Goal: Information Seeking & Learning: Learn about a topic

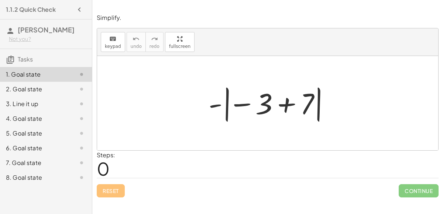
click at [235, 102] on div at bounding box center [270, 103] width 131 height 41
click at [260, 109] on div at bounding box center [270, 103] width 131 height 41
click at [290, 105] on div at bounding box center [270, 103] width 131 height 41
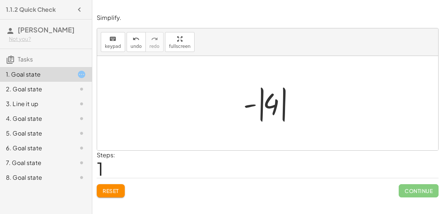
click at [280, 107] on div at bounding box center [271, 103] width 62 height 41
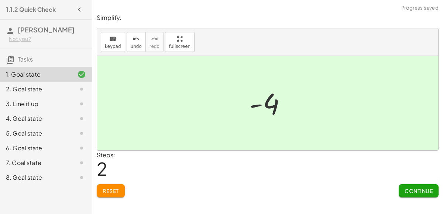
click at [421, 189] on span "Continue" at bounding box center [419, 191] width 28 height 7
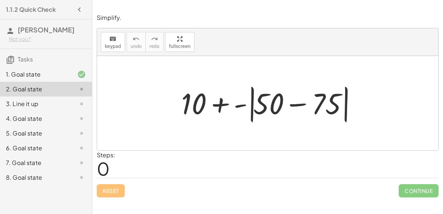
click at [237, 104] on div at bounding box center [271, 103] width 186 height 42
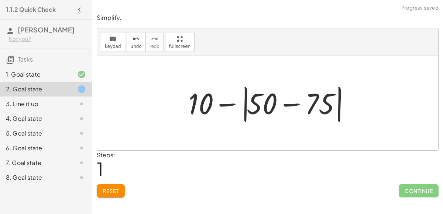
click at [198, 102] on div at bounding box center [271, 103] width 172 height 42
click at [257, 110] on div at bounding box center [271, 103] width 172 height 42
click at [288, 102] on div at bounding box center [271, 103] width 172 height 42
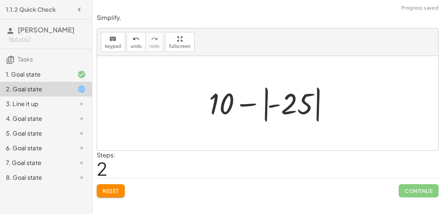
click at [277, 101] on div at bounding box center [270, 103] width 130 height 41
click at [242, 99] on div at bounding box center [270, 103] width 130 height 41
click at [224, 99] on div at bounding box center [270, 103] width 130 height 41
click at [302, 103] on div at bounding box center [270, 103] width 130 height 41
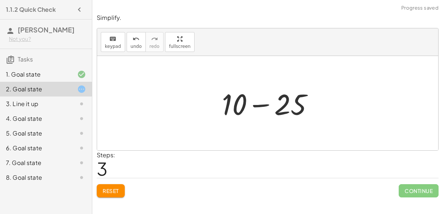
click at [239, 103] on div at bounding box center [270, 104] width 105 height 38
click at [282, 106] on div at bounding box center [270, 104] width 105 height 38
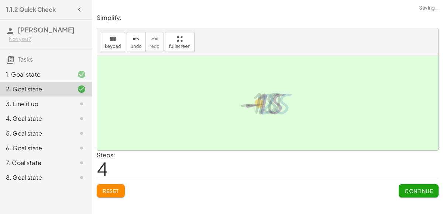
drag, startPoint x: 282, startPoint y: 106, endPoint x: 276, endPoint y: 104, distance: 6.2
click at [276, 104] on div at bounding box center [271, 103] width 60 height 37
click at [425, 188] on span "Continue" at bounding box center [419, 191] width 28 height 7
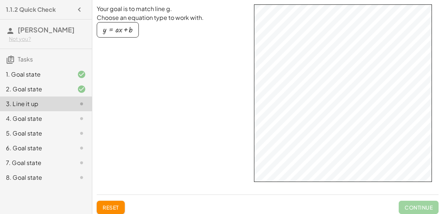
click at [213, 92] on div "Your goal is to match line g. Choose an equation type to work with. y = + · a ·…" at bounding box center [172, 96] width 151 height 185
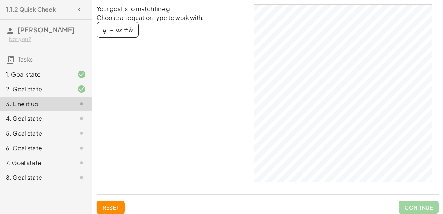
click at [123, 202] on button "Reset" at bounding box center [111, 207] width 28 height 13
click at [114, 35] on button "y = + · a · x + b" at bounding box center [118, 30] width 42 height 16
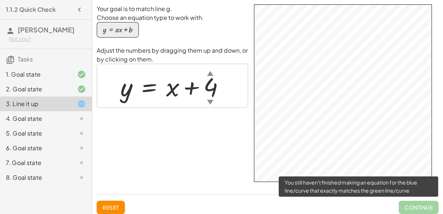
click at [420, 208] on span "Continue" at bounding box center [419, 207] width 40 height 13
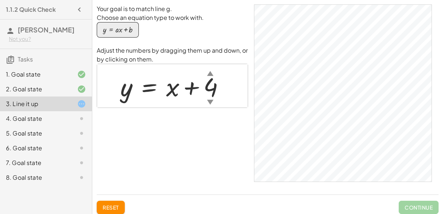
click at [209, 102] on div "▼" at bounding box center [210, 101] width 6 height 9
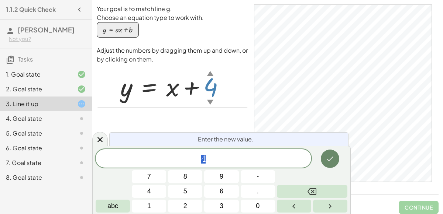
click at [327, 159] on icon "Done" at bounding box center [330, 159] width 7 height 5
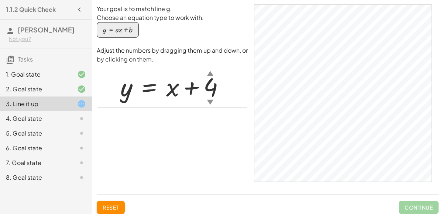
click at [46, 117] on div "4. Goal state" at bounding box center [35, 118] width 59 height 9
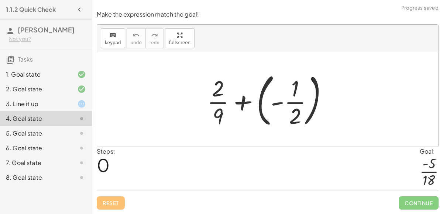
click at [44, 126] on div "3. Line it up" at bounding box center [46, 133] width 92 height 15
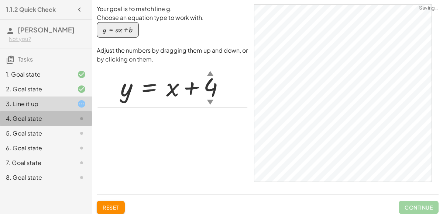
click at [48, 117] on div "4. Goal state" at bounding box center [35, 118] width 59 height 9
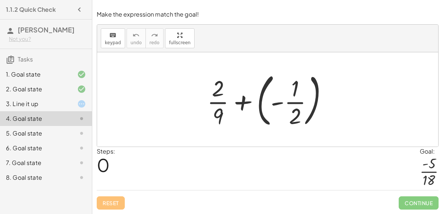
drag, startPoint x: 215, startPoint y: 98, endPoint x: 221, endPoint y: 98, distance: 6.3
click at [221, 98] on div at bounding box center [270, 99] width 134 height 61
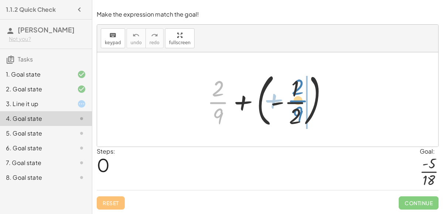
drag, startPoint x: 210, startPoint y: 106, endPoint x: 290, endPoint y: 103, distance: 80.1
click at [290, 103] on div at bounding box center [270, 99] width 134 height 61
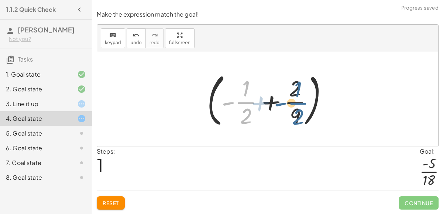
drag, startPoint x: 243, startPoint y: 101, endPoint x: 296, endPoint y: 102, distance: 52.8
click at [296, 102] on div at bounding box center [270, 99] width 134 height 61
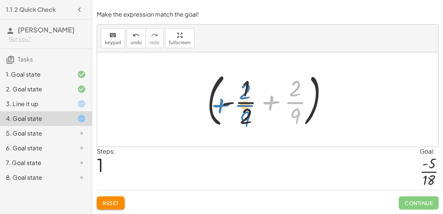
drag, startPoint x: 295, startPoint y: 107, endPoint x: 244, endPoint y: 109, distance: 50.2
click at [244, 109] on div at bounding box center [270, 99] width 134 height 61
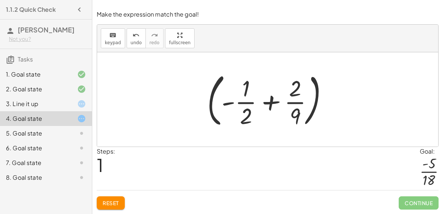
click at [272, 106] on div at bounding box center [270, 99] width 134 height 61
click at [269, 103] on div at bounding box center [270, 99] width 134 height 61
click at [268, 103] on div at bounding box center [270, 99] width 134 height 61
click at [223, 101] on div at bounding box center [270, 99] width 134 height 61
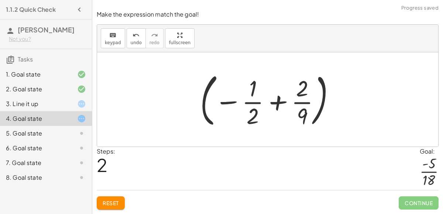
click at [221, 101] on div at bounding box center [270, 99] width 148 height 61
click at [203, 117] on div at bounding box center [270, 99] width 148 height 61
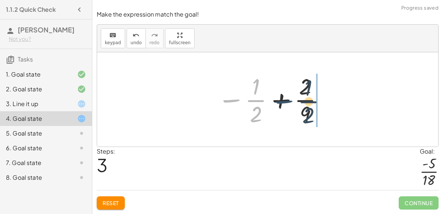
drag, startPoint x: 235, startPoint y: 100, endPoint x: 285, endPoint y: 98, distance: 50.6
click at [285, 98] on div at bounding box center [271, 99] width 114 height 57
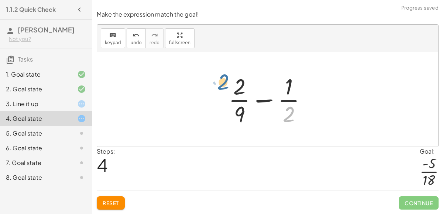
drag, startPoint x: 282, startPoint y: 116, endPoint x: 216, endPoint y: 83, distance: 73.6
click at [216, 83] on div "+ · 2 · 9 + ( - · 1 · 2 ) ( + - · 1 · 2 + · 2 · 9 ) ( − · 1 · 2 + · 2 · 9 ) − ·…" at bounding box center [267, 99] width 341 height 94
drag, startPoint x: 288, startPoint y: 110, endPoint x: 236, endPoint y: 85, distance: 57.3
click at [236, 85] on div at bounding box center [271, 99] width 92 height 57
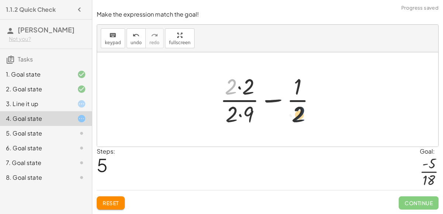
drag, startPoint x: 229, startPoint y: 87, endPoint x: 304, endPoint y: 115, distance: 79.9
click at [304, 115] on div at bounding box center [270, 99] width 109 height 57
click at [114, 206] on span "Reset" at bounding box center [111, 203] width 16 height 7
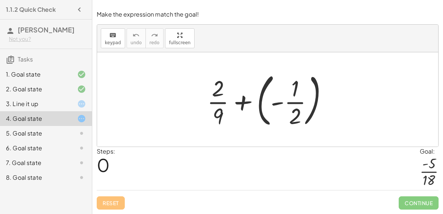
click at [271, 107] on div at bounding box center [270, 99] width 134 height 61
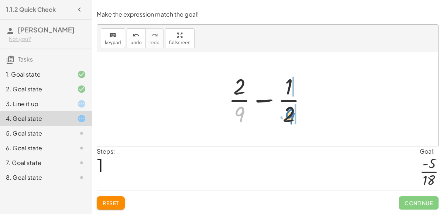
drag, startPoint x: 237, startPoint y: 118, endPoint x: 288, endPoint y: 119, distance: 50.9
click at [288, 119] on div at bounding box center [271, 99] width 92 height 57
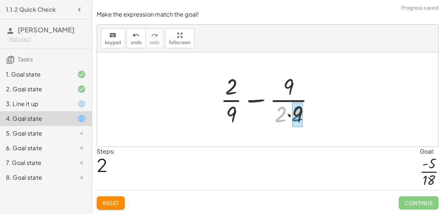
drag, startPoint x: 279, startPoint y: 118, endPoint x: 296, endPoint y: 117, distance: 16.6
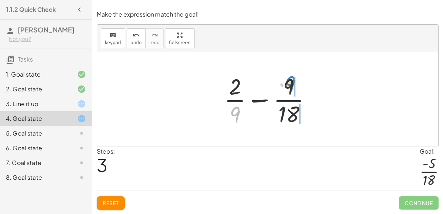
drag, startPoint x: 238, startPoint y: 110, endPoint x: 293, endPoint y: 79, distance: 62.8
click at [293, 79] on div at bounding box center [270, 99] width 100 height 57
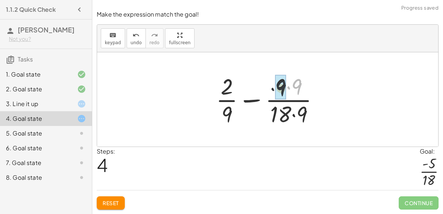
drag, startPoint x: 296, startPoint y: 83, endPoint x: 278, endPoint y: 82, distance: 17.8
drag, startPoint x: 227, startPoint y: 84, endPoint x: 290, endPoint y: 81, distance: 63.9
click at [290, 81] on div at bounding box center [270, 99] width 116 height 57
drag, startPoint x: 292, startPoint y: 115, endPoint x: 279, endPoint y: 88, distance: 30.1
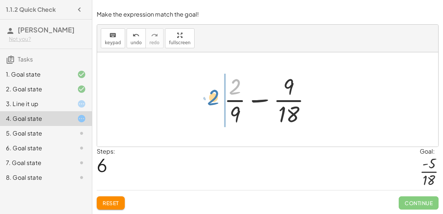
drag, startPoint x: 235, startPoint y: 90, endPoint x: 204, endPoint y: 100, distance: 32.9
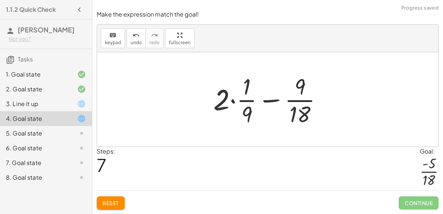
click at [263, 101] on div at bounding box center [271, 99] width 122 height 57
click at [264, 102] on div at bounding box center [271, 99] width 122 height 57
drag, startPoint x: 222, startPoint y: 98, endPoint x: 254, endPoint y: 86, distance: 34.0
click at [254, 86] on div at bounding box center [271, 99] width 122 height 57
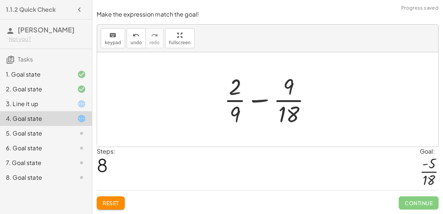
click at [248, 88] on div at bounding box center [270, 99] width 100 height 57
drag, startPoint x: 235, startPoint y: 87, endPoint x: 210, endPoint y: 102, distance: 29.0
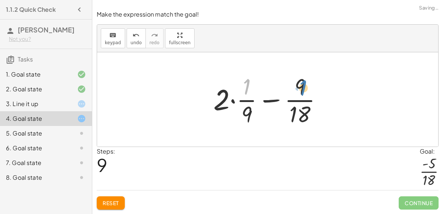
drag, startPoint x: 242, startPoint y: 89, endPoint x: 298, endPoint y: 85, distance: 55.9
click at [298, 85] on div at bounding box center [271, 99] width 122 height 57
drag, startPoint x: 244, startPoint y: 113, endPoint x: 242, endPoint y: 87, distance: 25.9
click at [242, 87] on div at bounding box center [271, 99] width 122 height 57
drag, startPoint x: 218, startPoint y: 106, endPoint x: 243, endPoint y: 90, distance: 29.0
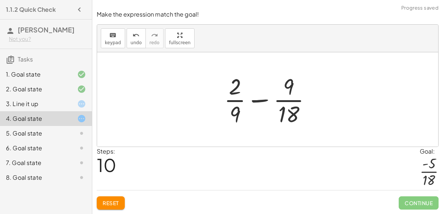
click at [251, 99] on div at bounding box center [270, 99] width 100 height 57
click at [254, 101] on div at bounding box center [270, 99] width 100 height 57
drag, startPoint x: 234, startPoint y: 91, endPoint x: 289, endPoint y: 92, distance: 54.6
click at [289, 92] on div at bounding box center [270, 99] width 100 height 57
click at [120, 199] on button "Reset" at bounding box center [111, 203] width 28 height 13
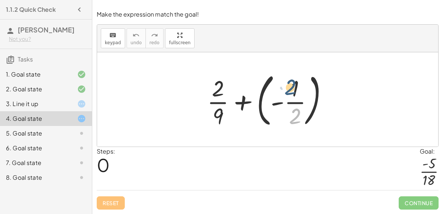
drag, startPoint x: 299, startPoint y: 121, endPoint x: 300, endPoint y: 94, distance: 26.2
click at [300, 94] on div at bounding box center [270, 99] width 134 height 61
click at [257, 116] on div at bounding box center [270, 99] width 134 height 61
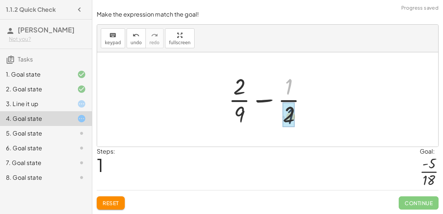
drag, startPoint x: 287, startPoint y: 86, endPoint x: 289, endPoint y: 116, distance: 30.0
drag, startPoint x: 289, startPoint y: 116, endPoint x: 289, endPoint y: 86, distance: 29.2
click at [289, 86] on div at bounding box center [271, 99] width 92 height 57
drag, startPoint x: 238, startPoint y: 88, endPoint x: 289, endPoint y: 116, distance: 58.3
click at [289, 116] on div at bounding box center [271, 99] width 92 height 57
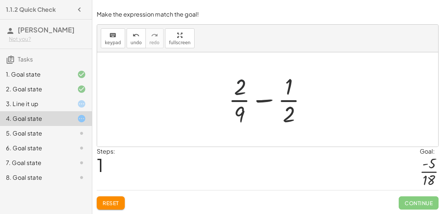
click at [290, 118] on div at bounding box center [271, 99] width 92 height 57
drag, startPoint x: 285, startPoint y: 117, endPoint x: 233, endPoint y: 86, distance: 61.2
click at [233, 86] on div at bounding box center [271, 99] width 92 height 57
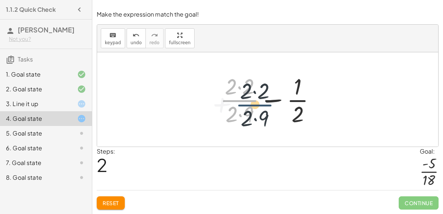
drag, startPoint x: 239, startPoint y: 102, endPoint x: 254, endPoint y: 106, distance: 15.7
click at [254, 106] on div at bounding box center [270, 99] width 109 height 57
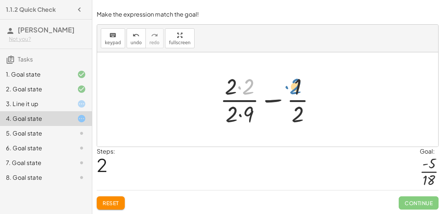
drag, startPoint x: 242, startPoint y: 88, endPoint x: 289, endPoint y: 88, distance: 47.6
click at [289, 88] on div at bounding box center [270, 99] width 109 height 57
drag, startPoint x: 244, startPoint y: 118, endPoint x: 226, endPoint y: 88, distance: 35.1
click at [226, 88] on div at bounding box center [270, 99] width 109 height 57
click at [118, 203] on span "Reset" at bounding box center [111, 203] width 16 height 7
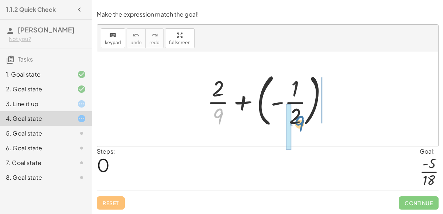
drag, startPoint x: 221, startPoint y: 111, endPoint x: 298, endPoint y: 111, distance: 76.8
click at [298, 111] on div at bounding box center [270, 99] width 134 height 61
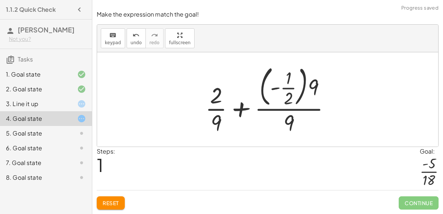
click at [116, 195] on div "Reset Continue" at bounding box center [268, 200] width 342 height 20
click at [0, 0] on div "Make the expression match the goal! keyboard keypad undo undo redo redo fullscr…" at bounding box center [0, 0] width 0 height 0
click at [116, 202] on span "Reset" at bounding box center [111, 203] width 16 height 7
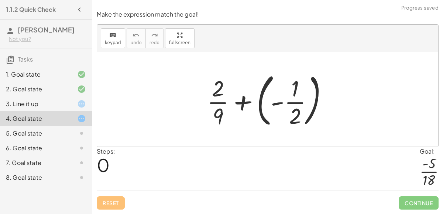
click at [260, 114] on div at bounding box center [270, 99] width 134 height 61
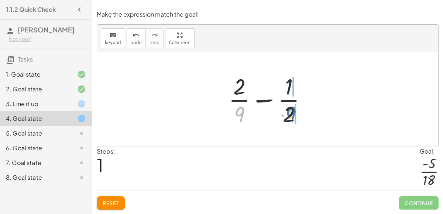
drag, startPoint x: 239, startPoint y: 113, endPoint x: 290, endPoint y: 113, distance: 51.3
click at [290, 113] on div at bounding box center [271, 99] width 92 height 57
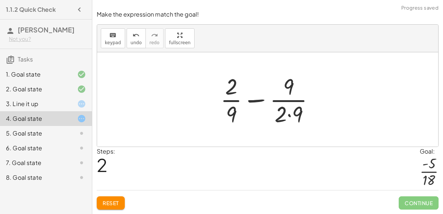
click at [290, 118] on div at bounding box center [270, 99] width 107 height 57
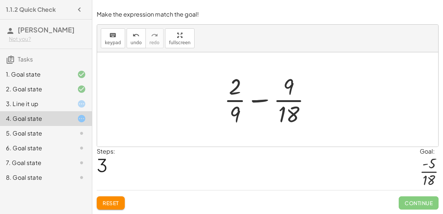
click at [115, 202] on span "Reset" at bounding box center [111, 203] width 16 height 7
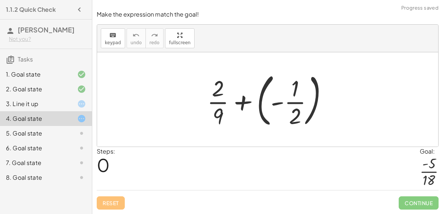
click at [266, 120] on div at bounding box center [270, 99] width 134 height 61
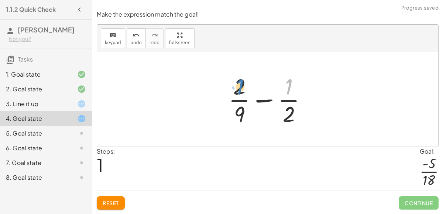
drag, startPoint x: 286, startPoint y: 86, endPoint x: 236, endPoint y: 84, distance: 50.6
click at [236, 84] on div at bounding box center [271, 99] width 92 height 57
drag, startPoint x: 236, startPoint y: 84, endPoint x: 284, endPoint y: 83, distance: 48.4
click at [284, 83] on div at bounding box center [271, 99] width 92 height 57
click at [288, 90] on div at bounding box center [271, 99] width 92 height 57
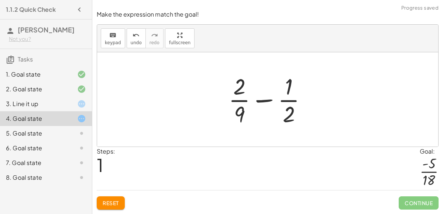
click at [288, 90] on div at bounding box center [271, 99] width 92 height 57
drag, startPoint x: 235, startPoint y: 88, endPoint x: 295, endPoint y: 87, distance: 59.8
click at [295, 87] on div at bounding box center [271, 99] width 92 height 57
drag, startPoint x: 234, startPoint y: 111, endPoint x: 278, endPoint y: 86, distance: 49.9
click at [278, 86] on div at bounding box center [271, 99] width 92 height 57
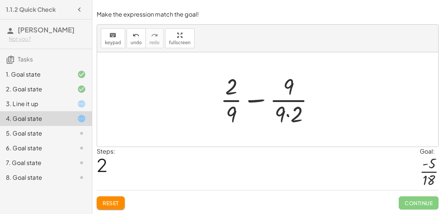
click at [287, 116] on div at bounding box center [270, 99] width 107 height 57
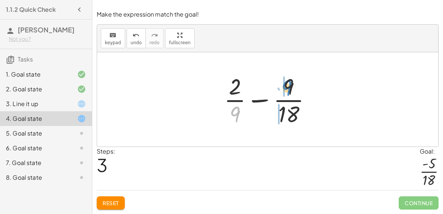
drag, startPoint x: 234, startPoint y: 110, endPoint x: 286, endPoint y: 82, distance: 59.6
click at [286, 82] on div at bounding box center [270, 99] width 100 height 57
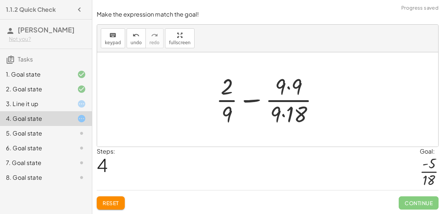
click at [287, 88] on div at bounding box center [270, 99] width 116 height 57
click at [286, 90] on div at bounding box center [270, 99] width 116 height 57
click at [99, 204] on button "Reset" at bounding box center [111, 203] width 28 height 13
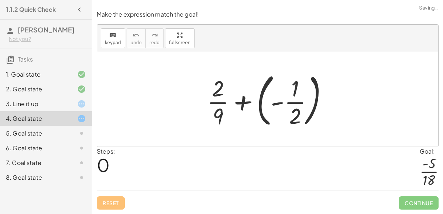
click at [264, 122] on div at bounding box center [270, 99] width 134 height 61
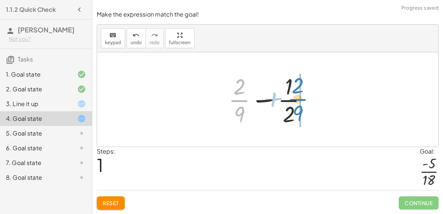
drag, startPoint x: 241, startPoint y: 94, endPoint x: 298, endPoint y: 93, distance: 57.6
click at [298, 93] on div at bounding box center [271, 99] width 92 height 57
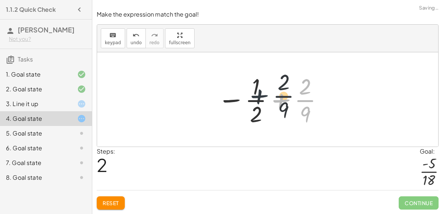
drag, startPoint x: 280, startPoint y: 106, endPoint x: 257, endPoint y: 101, distance: 24.2
click at [257, 101] on div at bounding box center [271, 99] width 114 height 57
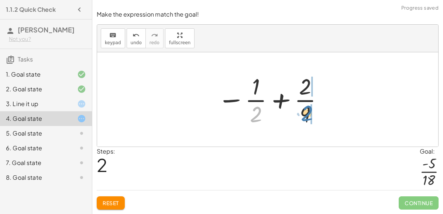
drag, startPoint x: 256, startPoint y: 114, endPoint x: 307, endPoint y: 113, distance: 50.9
click at [307, 113] on div at bounding box center [271, 99] width 114 height 57
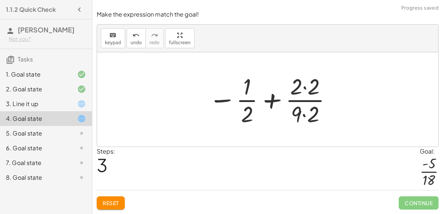
click at [303, 115] on div at bounding box center [270, 99] width 131 height 57
click at [226, 99] on div at bounding box center [270, 99] width 131 height 57
drag, startPoint x: 245, startPoint y: 85, endPoint x: 307, endPoint y: 86, distance: 62.0
click at [307, 86] on div at bounding box center [270, 99] width 131 height 57
click at [307, 87] on div at bounding box center [270, 99] width 131 height 57
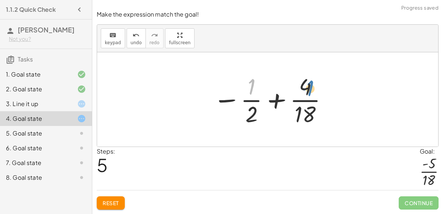
drag, startPoint x: 252, startPoint y: 83, endPoint x: 310, endPoint y: 83, distance: 58.7
click at [310, 83] on div at bounding box center [270, 99] width 123 height 57
click at [228, 100] on div at bounding box center [270, 99] width 123 height 57
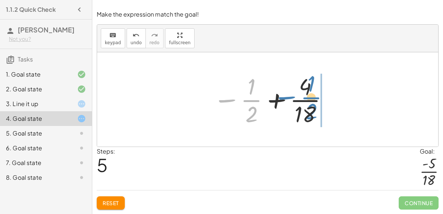
drag, startPoint x: 228, startPoint y: 100, endPoint x: 288, endPoint y: 97, distance: 59.9
click at [288, 97] on div at bounding box center [270, 99] width 123 height 57
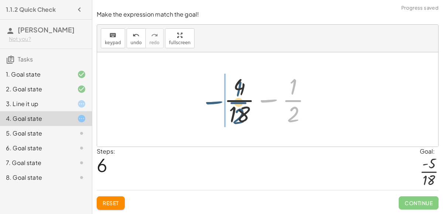
drag, startPoint x: 288, startPoint y: 98, endPoint x: 231, endPoint y: 94, distance: 56.2
click at [231, 94] on div at bounding box center [270, 99] width 100 height 57
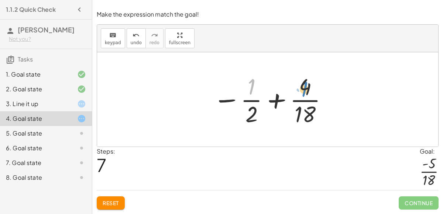
drag, startPoint x: 243, startPoint y: 89, endPoint x: 297, endPoint y: 91, distance: 53.5
click at [297, 91] on div at bounding box center [270, 99] width 123 height 57
click at [296, 89] on div at bounding box center [270, 99] width 123 height 57
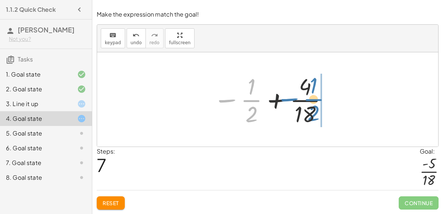
drag, startPoint x: 230, startPoint y: 101, endPoint x: 290, endPoint y: 97, distance: 60.6
click at [290, 97] on div at bounding box center [270, 99] width 123 height 57
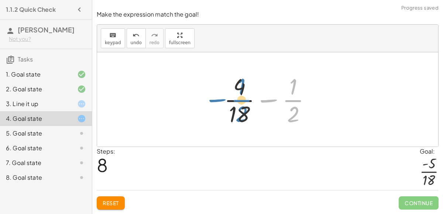
drag, startPoint x: 269, startPoint y: 100, endPoint x: 217, endPoint y: 99, distance: 52.0
click at [217, 99] on div "+ · 2 · 9 + ( - · 1 · 2 ) + · 2 · 9 − · 1 · 2 − · 1 · 2 + · 2 · 9 − · 1 · 2 + ·…" at bounding box center [268, 99] width 110 height 61
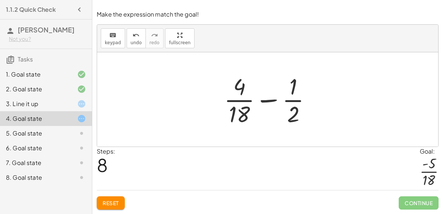
click at [268, 100] on div at bounding box center [270, 99] width 100 height 57
click at [103, 203] on span "Reset" at bounding box center [111, 203] width 16 height 7
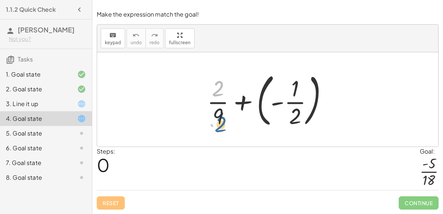
drag, startPoint x: 221, startPoint y: 93, endPoint x: 223, endPoint y: 127, distance: 33.7
click at [223, 127] on div at bounding box center [270, 99] width 134 height 61
drag, startPoint x: 218, startPoint y: 86, endPoint x: 299, endPoint y: 116, distance: 86.4
click at [299, 116] on div at bounding box center [270, 99] width 134 height 61
click at [278, 99] on div at bounding box center [270, 99] width 134 height 61
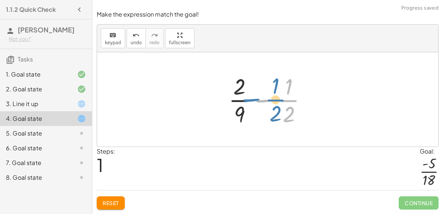
drag, startPoint x: 266, startPoint y: 100, endPoint x: 254, endPoint y: 97, distance: 12.4
click at [254, 97] on div at bounding box center [271, 99] width 92 height 57
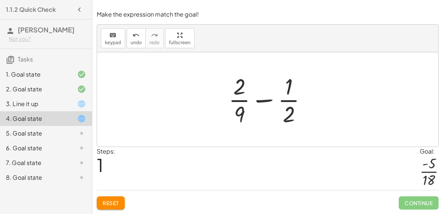
click at [105, 202] on span "Reset" at bounding box center [111, 203] width 16 height 7
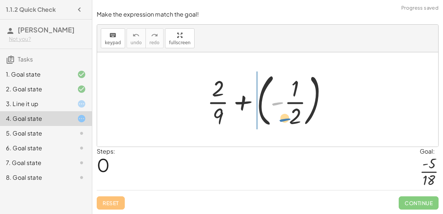
drag, startPoint x: 273, startPoint y: 100, endPoint x: 279, endPoint y: 113, distance: 14.4
click at [279, 113] on div at bounding box center [270, 99] width 134 height 61
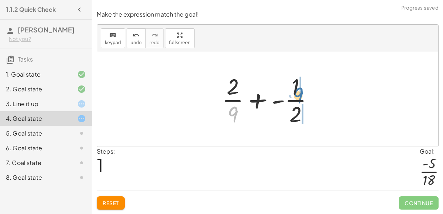
drag, startPoint x: 235, startPoint y: 116, endPoint x: 303, endPoint y: 86, distance: 74.4
click at [303, 86] on div at bounding box center [270, 99] width 105 height 57
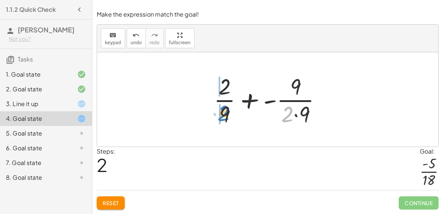
drag, startPoint x: 288, startPoint y: 113, endPoint x: 224, endPoint y: 112, distance: 64.2
click at [224, 112] on div at bounding box center [270, 99] width 121 height 57
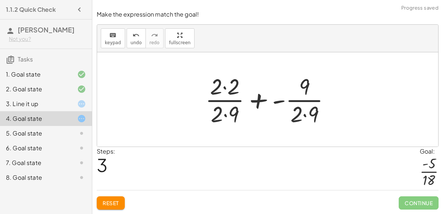
click at [226, 111] on div at bounding box center [271, 99] width 138 height 57
click at [299, 119] on div at bounding box center [271, 99] width 138 height 57
click at [299, 114] on div at bounding box center [271, 99] width 138 height 57
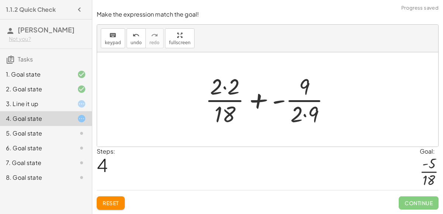
click at [299, 114] on div at bounding box center [271, 99] width 138 height 57
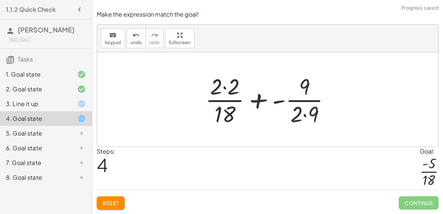
click at [299, 114] on div at bounding box center [271, 99] width 138 height 57
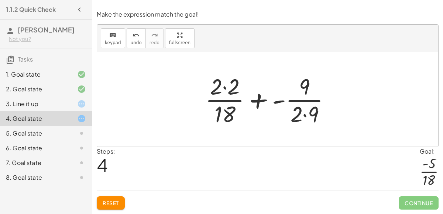
click at [299, 114] on div at bounding box center [271, 99] width 138 height 57
click at [304, 117] on div at bounding box center [271, 99] width 138 height 57
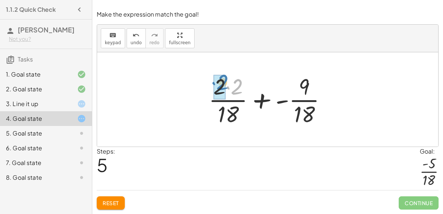
drag, startPoint x: 226, startPoint y: 84, endPoint x: 212, endPoint y: 79, distance: 15.2
click at [212, 79] on div at bounding box center [270, 99] width 131 height 57
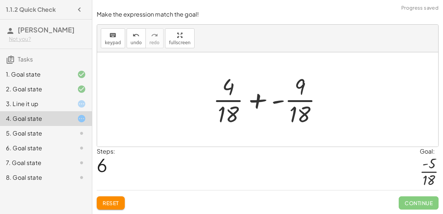
click at [303, 88] on div at bounding box center [270, 99] width 123 height 57
click at [255, 97] on div at bounding box center [270, 99] width 123 height 57
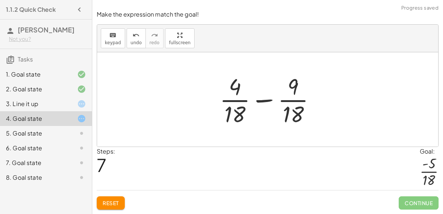
click at [261, 100] on div at bounding box center [270, 99] width 109 height 57
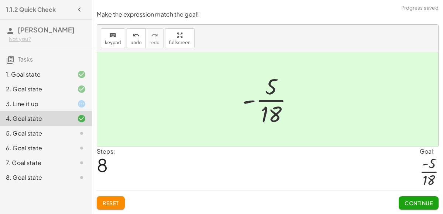
click at [413, 202] on span "Continue" at bounding box center [419, 203] width 28 height 7
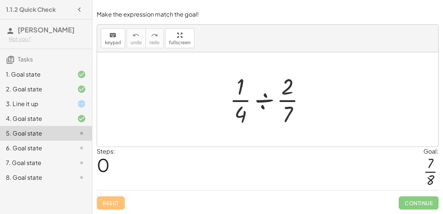
click at [290, 114] on div at bounding box center [270, 99] width 89 height 57
drag, startPoint x: 239, startPoint y: 83, endPoint x: 285, endPoint y: 107, distance: 51.8
click at [285, 107] on div at bounding box center [270, 99] width 89 height 57
drag, startPoint x: 242, startPoint y: 87, endPoint x: 243, endPoint y: 119, distance: 32.1
drag, startPoint x: 239, startPoint y: 117, endPoint x: 240, endPoint y: 92, distance: 24.8
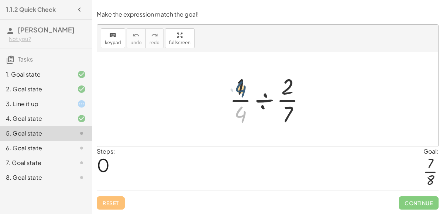
click at [240, 92] on div at bounding box center [270, 99] width 89 height 57
drag, startPoint x: 241, startPoint y: 114, endPoint x: 295, endPoint y: 111, distance: 53.9
click at [295, 111] on div at bounding box center [270, 99] width 89 height 57
click at [265, 100] on div at bounding box center [270, 99] width 89 height 57
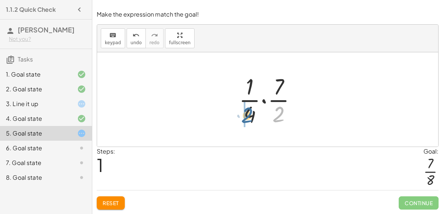
drag, startPoint x: 278, startPoint y: 120, endPoint x: 247, endPoint y: 120, distance: 31.4
click at [247, 120] on div at bounding box center [270, 99] width 71 height 57
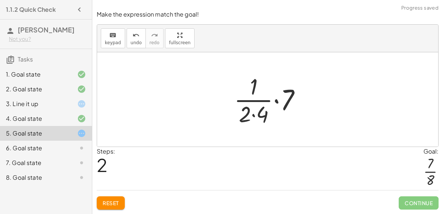
click at [261, 117] on div at bounding box center [270, 99] width 80 height 57
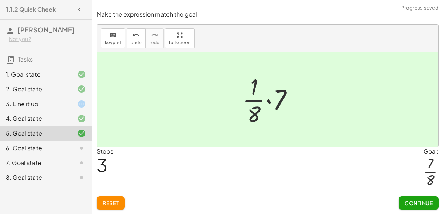
click at [426, 206] on span "Continue" at bounding box center [419, 203] width 28 height 7
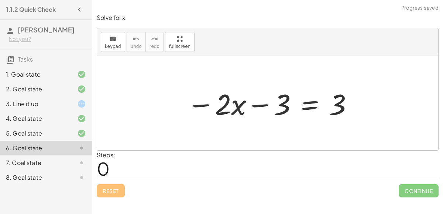
click at [265, 103] on div at bounding box center [270, 104] width 174 height 38
click at [201, 98] on div at bounding box center [270, 104] width 174 height 38
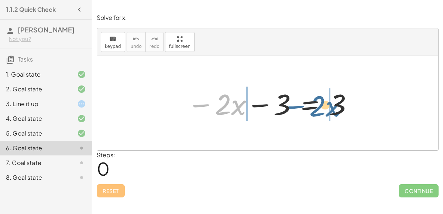
drag, startPoint x: 211, startPoint y: 106, endPoint x: 305, endPoint y: 107, distance: 94.1
click at [305, 107] on div at bounding box center [270, 104] width 174 height 38
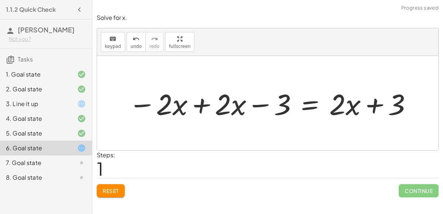
click at [120, 186] on button "Reset" at bounding box center [111, 191] width 28 height 13
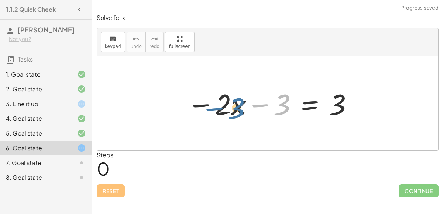
drag, startPoint x: 282, startPoint y: 103, endPoint x: 237, endPoint y: 106, distance: 45.5
click at [237, 106] on div at bounding box center [270, 104] width 174 height 38
click at [262, 102] on div at bounding box center [270, 104] width 174 height 38
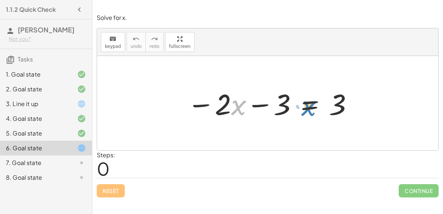
drag, startPoint x: 232, startPoint y: 103, endPoint x: 301, endPoint y: 102, distance: 69.4
click at [301, 102] on div at bounding box center [270, 104] width 174 height 38
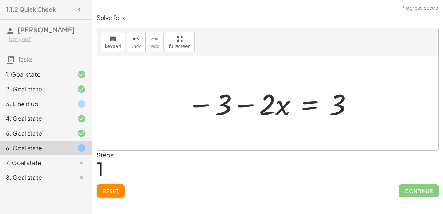
click at [241, 104] on div at bounding box center [270, 104] width 174 height 38
drag, startPoint x: 348, startPoint y: 104, endPoint x: 262, endPoint y: 101, distance: 86.0
click at [262, 101] on div at bounding box center [270, 104] width 174 height 38
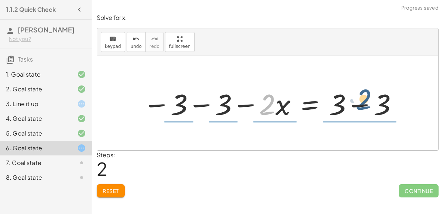
drag, startPoint x: 268, startPoint y: 107, endPoint x: 367, endPoint y: 102, distance: 98.7
click at [367, 102] on div at bounding box center [270, 104] width 263 height 38
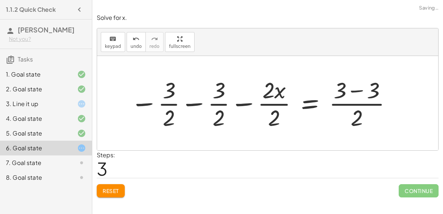
click at [108, 194] on button "Reset" at bounding box center [111, 191] width 28 height 13
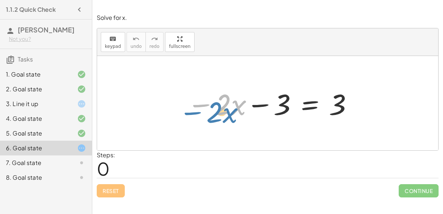
drag, startPoint x: 204, startPoint y: 102, endPoint x: 195, endPoint y: 110, distance: 12.0
click at [195, 110] on div at bounding box center [270, 104] width 174 height 38
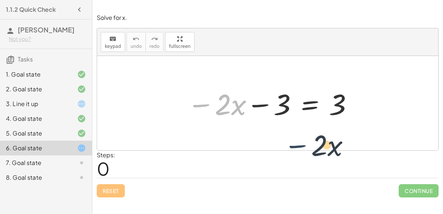
drag, startPoint x: 194, startPoint y: 112, endPoint x: 298, endPoint y: 154, distance: 112.0
click at [0, 0] on div "Solve for x. keyboard keypad undo undo redo redo fullscreen − · 2 · x − · 2 · x…" at bounding box center [0, 0] width 0 height 0
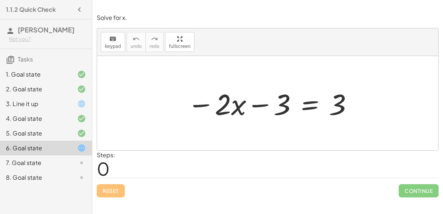
click at [259, 102] on div at bounding box center [270, 104] width 174 height 38
drag, startPoint x: 258, startPoint y: 104, endPoint x: 337, endPoint y: 98, distance: 78.4
click at [337, 98] on div at bounding box center [270, 104] width 174 height 38
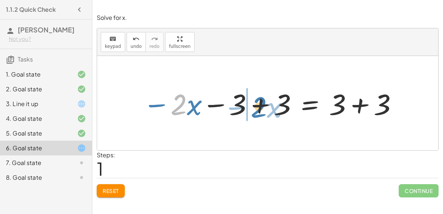
drag, startPoint x: 175, startPoint y: 107, endPoint x: 254, endPoint y: 107, distance: 79.4
click at [254, 107] on div at bounding box center [270, 104] width 263 height 38
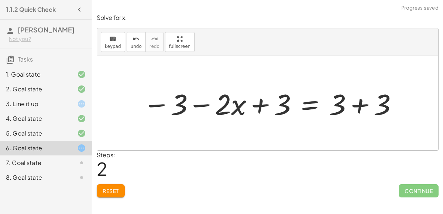
click at [110, 188] on span "Reset" at bounding box center [111, 191] width 16 height 7
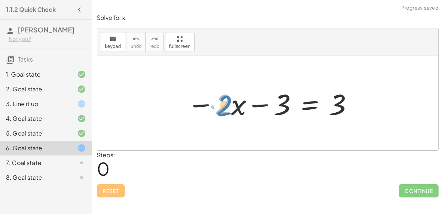
click at [222, 100] on div at bounding box center [270, 104] width 174 height 38
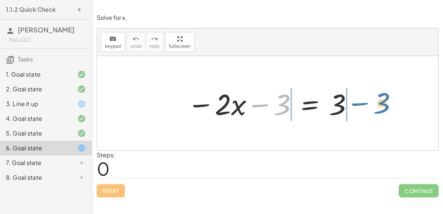
drag, startPoint x: 279, startPoint y: 107, endPoint x: 379, endPoint y: 105, distance: 99.7
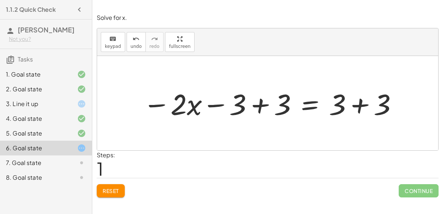
click at [259, 106] on div at bounding box center [270, 104] width 263 height 38
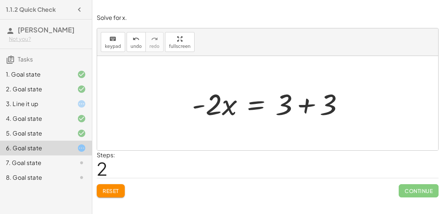
click at [310, 103] on div at bounding box center [270, 104] width 165 height 38
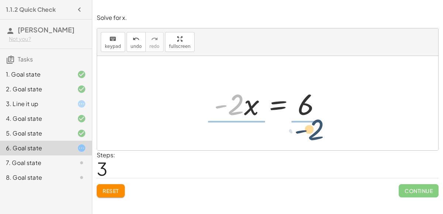
drag, startPoint x: 232, startPoint y: 106, endPoint x: 314, endPoint y: 127, distance: 84.8
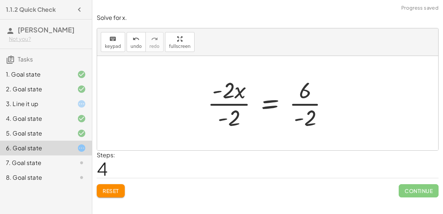
click at [231, 94] on div at bounding box center [271, 103] width 134 height 57
click at [239, 104] on div at bounding box center [271, 103] width 134 height 57
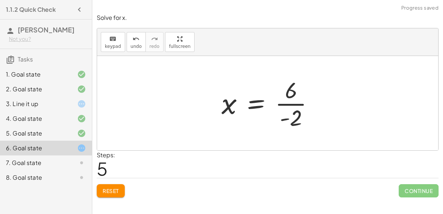
click at [286, 106] on div at bounding box center [271, 103] width 106 height 57
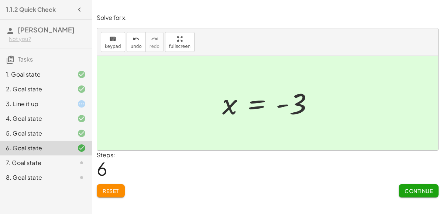
click at [420, 195] on button "Continue" at bounding box center [419, 191] width 40 height 13
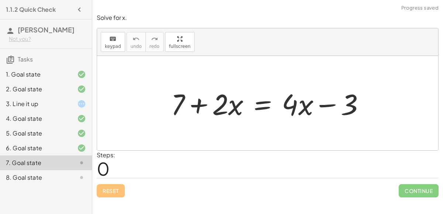
click at [228, 158] on div "Steps: 0" at bounding box center [268, 164] width 342 height 27
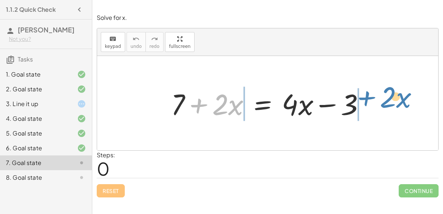
drag, startPoint x: 199, startPoint y: 101, endPoint x: 366, endPoint y: 93, distance: 167.4
click at [366, 93] on div at bounding box center [270, 104] width 207 height 38
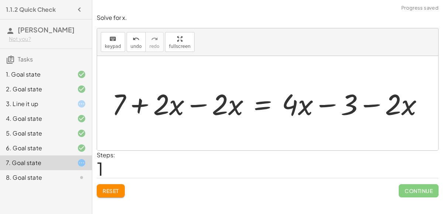
click at [196, 106] on div at bounding box center [270, 104] width 325 height 38
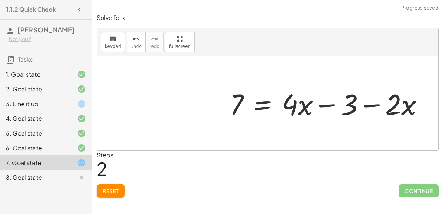
click at [368, 104] on div at bounding box center [329, 104] width 207 height 38
click at [363, 104] on div at bounding box center [329, 104] width 207 height 38
click at [330, 104] on div at bounding box center [329, 104] width 207 height 38
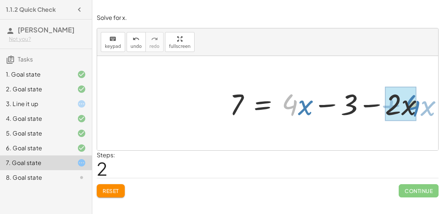
drag, startPoint x: 291, startPoint y: 105, endPoint x: 412, endPoint y: 106, distance: 121.4
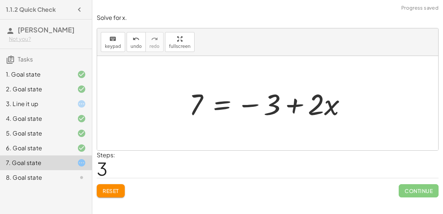
click at [293, 102] on div at bounding box center [270, 104] width 171 height 38
click at [251, 103] on div at bounding box center [270, 104] width 171 height 38
click at [251, 104] on div at bounding box center [270, 104] width 171 height 38
click at [230, 104] on div at bounding box center [270, 104] width 171 height 38
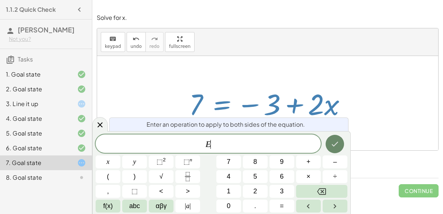
click at [334, 141] on icon "Done" at bounding box center [334, 144] width 9 height 9
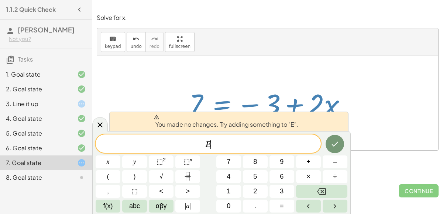
click at [208, 69] on div at bounding box center [267, 103] width 341 height 94
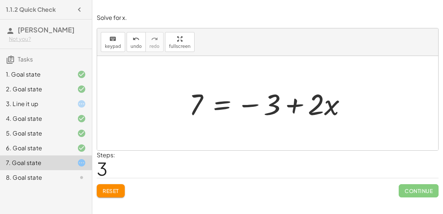
click at [224, 110] on div at bounding box center [270, 104] width 171 height 38
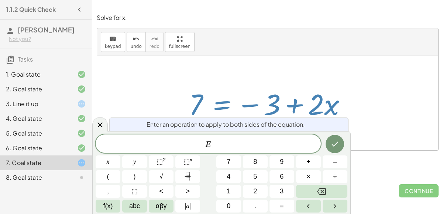
click at [216, 102] on div at bounding box center [270, 104] width 171 height 38
click at [96, 128] on icon at bounding box center [100, 125] width 9 height 9
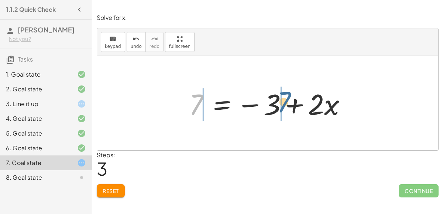
drag, startPoint x: 190, startPoint y: 105, endPoint x: 300, endPoint y: 105, distance: 109.6
click at [300, 105] on div at bounding box center [270, 104] width 171 height 38
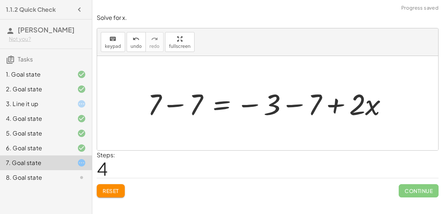
click at [117, 188] on span "Reset" at bounding box center [111, 191] width 16 height 7
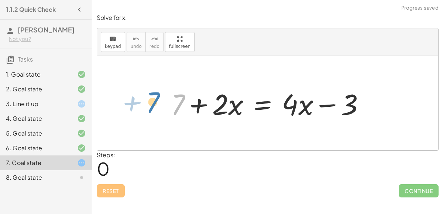
drag, startPoint x: 180, startPoint y: 106, endPoint x: 156, endPoint y: 101, distance: 25.1
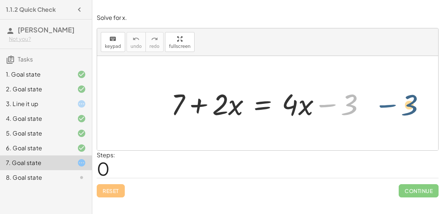
drag, startPoint x: 322, startPoint y: 103, endPoint x: 375, endPoint y: 98, distance: 53.1
click at [375, 98] on div "− 3 + 7 + · 2 · x = + · 4 · x − 3" at bounding box center [268, 104] width 216 height 42
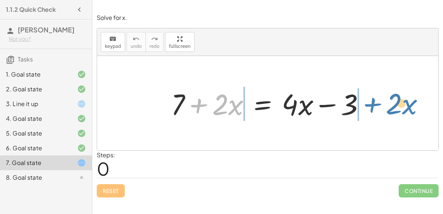
drag, startPoint x: 196, startPoint y: 102, endPoint x: 369, endPoint y: 99, distance: 173.1
click at [369, 99] on div at bounding box center [270, 104] width 207 height 38
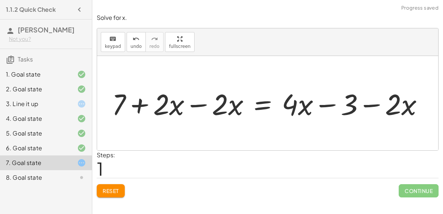
click at [198, 103] on div at bounding box center [270, 104] width 325 height 38
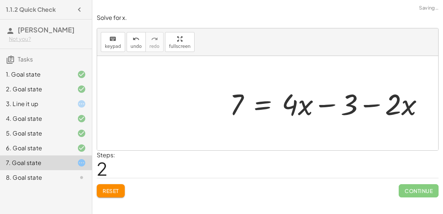
click at [364, 106] on div at bounding box center [329, 104] width 207 height 38
click at [325, 104] on div at bounding box center [329, 104] width 207 height 38
drag, startPoint x: 315, startPoint y: 104, endPoint x: 257, endPoint y: 104, distance: 58.3
click at [257, 104] on div at bounding box center [329, 104] width 207 height 38
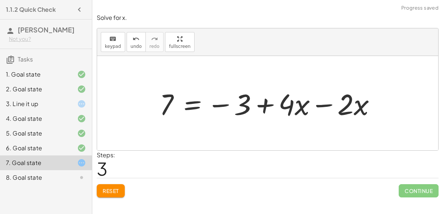
click at [265, 104] on div at bounding box center [271, 104] width 230 height 38
click at [328, 102] on div at bounding box center [271, 104] width 230 height 38
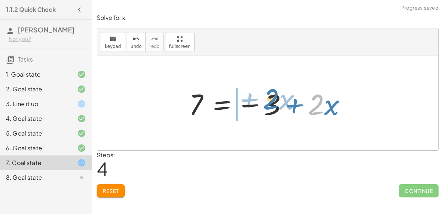
drag, startPoint x: 319, startPoint y: 111, endPoint x: 273, endPoint y: 107, distance: 45.3
click at [273, 107] on div at bounding box center [270, 104] width 171 height 38
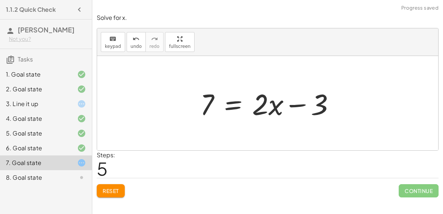
click at [296, 106] on div at bounding box center [270, 104] width 148 height 38
drag, startPoint x: 207, startPoint y: 101, endPoint x: 271, endPoint y: 106, distance: 64.8
click at [271, 106] on div at bounding box center [270, 104] width 148 height 38
click at [187, 104] on div at bounding box center [270, 104] width 230 height 38
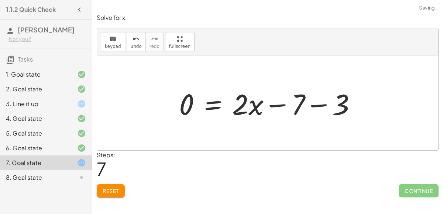
click at [279, 103] on div at bounding box center [270, 104] width 190 height 38
click at [314, 104] on div at bounding box center [270, 104] width 190 height 38
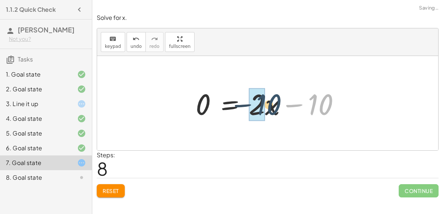
drag, startPoint x: 320, startPoint y: 110, endPoint x: 269, endPoint y: 110, distance: 51.3
click at [269, 110] on div at bounding box center [270, 104] width 157 height 38
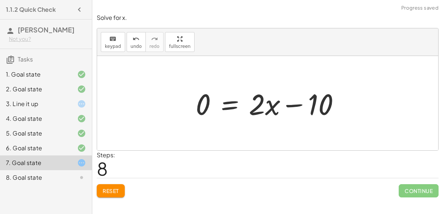
click at [117, 188] on span "Reset" at bounding box center [111, 191] width 16 height 7
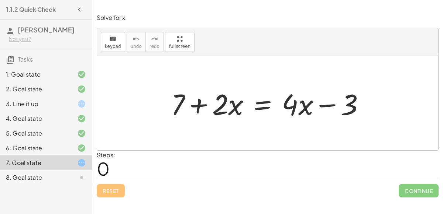
drag, startPoint x: 166, startPoint y: 93, endPoint x: 308, endPoint y: 111, distance: 142.5
click at [308, 111] on div "+ 7 + · 2 · x = + · 4 · x − 3" at bounding box center [268, 104] width 216 height 42
click at [321, 106] on div at bounding box center [270, 104] width 207 height 38
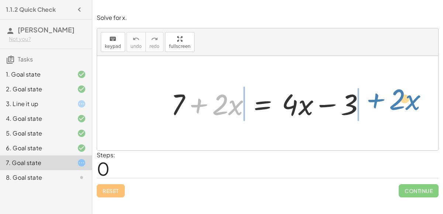
drag, startPoint x: 198, startPoint y: 103, endPoint x: 374, endPoint y: 97, distance: 175.8
click at [374, 97] on div at bounding box center [270, 104] width 207 height 38
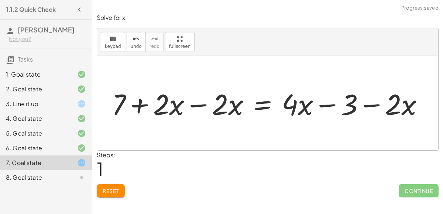
click at [374, 103] on div at bounding box center [270, 104] width 325 height 38
click at [322, 107] on div at bounding box center [270, 104] width 325 height 38
click at [195, 104] on div at bounding box center [270, 104] width 325 height 38
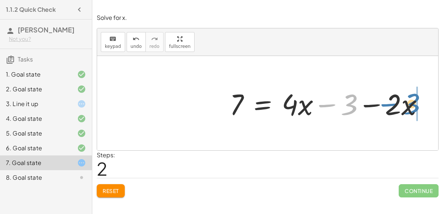
drag, startPoint x: 342, startPoint y: 113, endPoint x: 404, endPoint y: 112, distance: 62.0
click at [404, 112] on div at bounding box center [329, 104] width 207 height 38
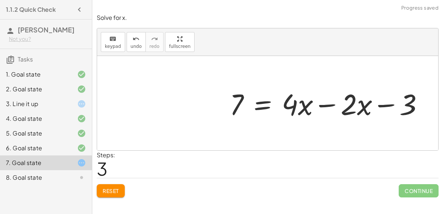
click at [330, 101] on div at bounding box center [329, 104] width 207 height 38
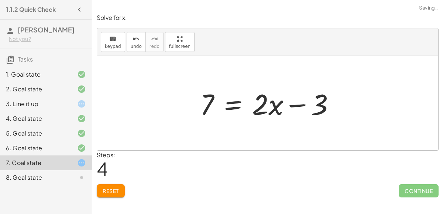
click at [298, 103] on div at bounding box center [270, 104] width 148 height 38
click at [257, 107] on div at bounding box center [270, 104] width 148 height 38
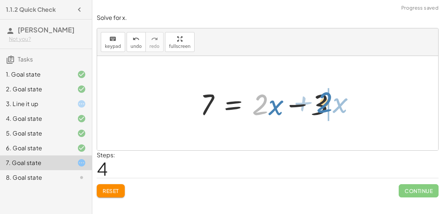
drag, startPoint x: 261, startPoint y: 109, endPoint x: 325, endPoint y: 107, distance: 64.3
click at [325, 107] on div at bounding box center [270, 104] width 148 height 38
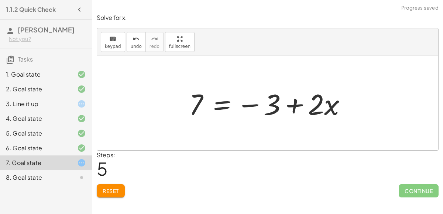
click at [295, 100] on div at bounding box center [270, 104] width 171 height 38
click at [255, 103] on div at bounding box center [270, 104] width 171 height 38
click at [255, 105] on div at bounding box center [270, 104] width 171 height 38
click at [292, 111] on div at bounding box center [270, 104] width 171 height 38
click at [52, 176] on div "8. Goal state" at bounding box center [35, 177] width 59 height 9
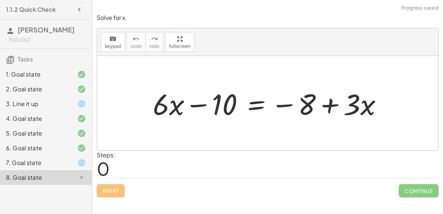
click at [196, 104] on div at bounding box center [270, 104] width 243 height 38
click at [224, 110] on div at bounding box center [270, 104] width 243 height 38
click at [280, 107] on div at bounding box center [270, 104] width 243 height 38
click at [284, 104] on div at bounding box center [270, 104] width 243 height 38
click at [331, 102] on div at bounding box center [270, 104] width 243 height 38
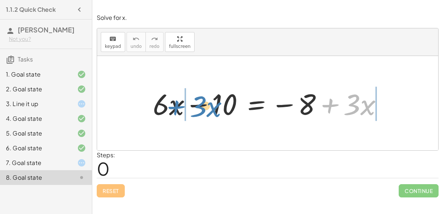
drag, startPoint x: 331, startPoint y: 102, endPoint x: 178, endPoint y: 103, distance: 152.8
click at [178, 103] on div at bounding box center [270, 104] width 243 height 38
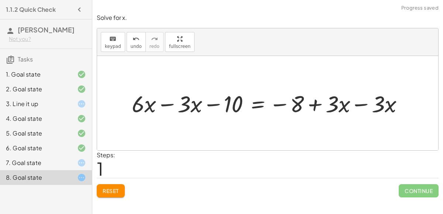
click at [354, 104] on div at bounding box center [270, 103] width 285 height 30
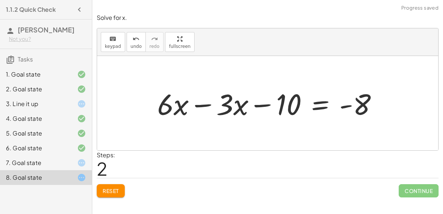
click at [205, 103] on div at bounding box center [271, 104] width 234 height 38
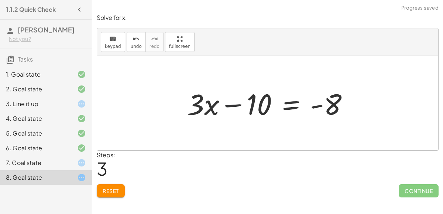
click at [228, 107] on div at bounding box center [270, 104] width 175 height 38
click at [322, 103] on div at bounding box center [270, 104] width 175 height 38
click at [329, 107] on div at bounding box center [270, 104] width 175 height 38
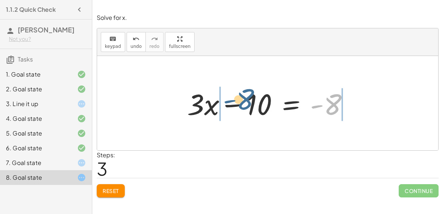
drag, startPoint x: 330, startPoint y: 108, endPoint x: 243, endPoint y: 101, distance: 87.0
click at [243, 101] on div at bounding box center [270, 104] width 175 height 38
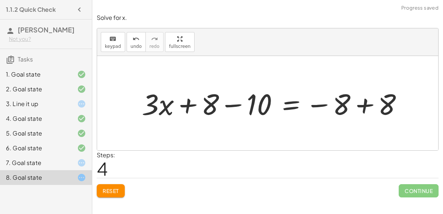
click at [364, 107] on div at bounding box center [275, 104] width 274 height 38
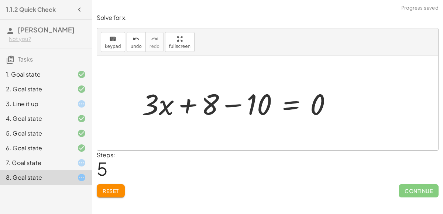
click at [183, 102] on div at bounding box center [239, 104] width 203 height 38
click at [16, 163] on div "7. Goal state" at bounding box center [35, 163] width 59 height 9
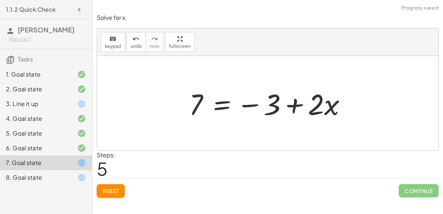
click at [32, 182] on div "8. Goal state" at bounding box center [46, 178] width 92 height 15
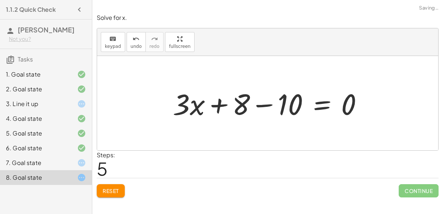
click at [118, 186] on button "Reset" at bounding box center [111, 191] width 28 height 13
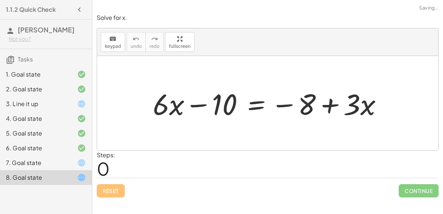
click at [58, 165] on div "7. Goal state" at bounding box center [35, 163] width 59 height 9
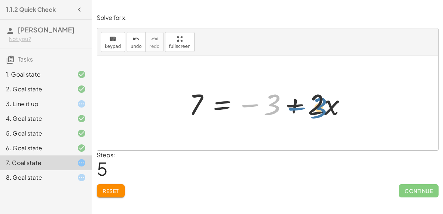
drag, startPoint x: 273, startPoint y: 109, endPoint x: 327, endPoint y: 112, distance: 53.3
click at [327, 112] on div at bounding box center [270, 104] width 171 height 38
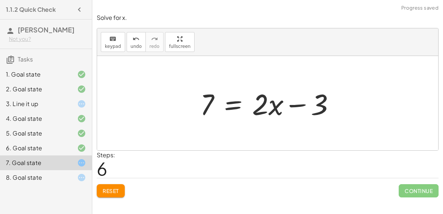
click at [299, 104] on div at bounding box center [270, 104] width 148 height 38
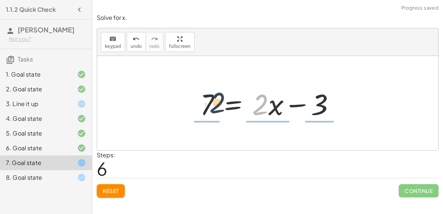
drag, startPoint x: 265, startPoint y: 103, endPoint x: 217, endPoint y: 99, distance: 48.9
click at [217, 99] on div at bounding box center [270, 104] width 148 height 38
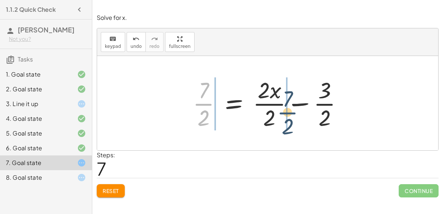
drag, startPoint x: 200, startPoint y: 109, endPoint x: 282, endPoint y: 117, distance: 82.3
click at [282, 117] on div at bounding box center [270, 103] width 163 height 57
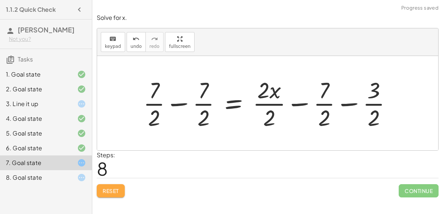
click at [118, 192] on span "Reset" at bounding box center [111, 191] width 16 height 7
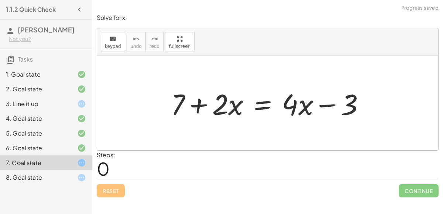
click at [51, 171] on div "8. Goal state" at bounding box center [46, 178] width 92 height 15
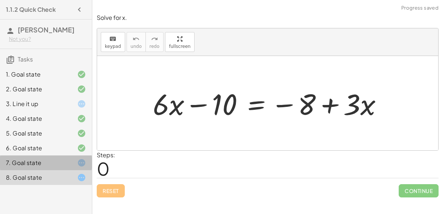
click at [49, 164] on div "7. Goal state" at bounding box center [35, 163] width 59 height 9
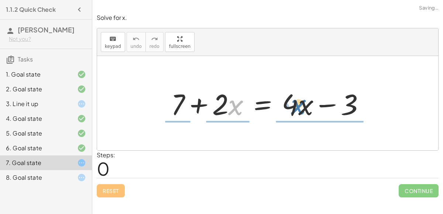
drag, startPoint x: 230, startPoint y: 101, endPoint x: 291, endPoint y: 100, distance: 61.6
click at [291, 100] on div at bounding box center [270, 104] width 207 height 38
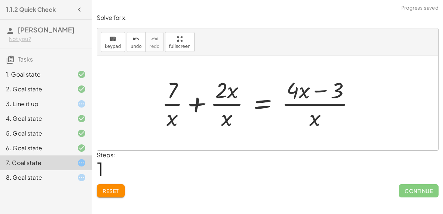
click at [226, 118] on div at bounding box center [261, 103] width 207 height 57
click at [171, 121] on div at bounding box center [261, 103] width 207 height 57
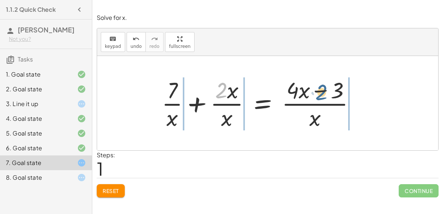
drag, startPoint x: 223, startPoint y: 89, endPoint x: 323, endPoint y: 91, distance: 100.4
click at [323, 91] on div at bounding box center [261, 103] width 207 height 57
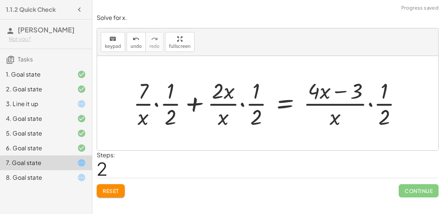
click at [122, 185] on button "Reset" at bounding box center [111, 191] width 28 height 13
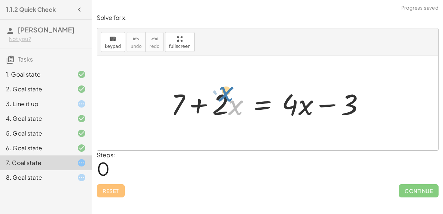
drag, startPoint x: 231, startPoint y: 109, endPoint x: 218, endPoint y: 96, distance: 18.0
click at [218, 96] on div at bounding box center [270, 104] width 207 height 38
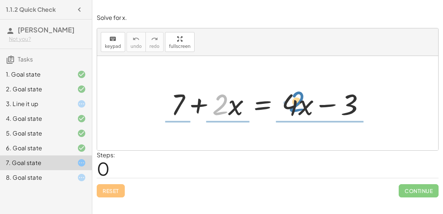
drag, startPoint x: 220, startPoint y: 104, endPoint x: 294, endPoint y: 101, distance: 73.5
click at [294, 101] on div at bounding box center [270, 104] width 207 height 38
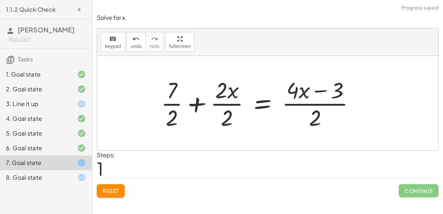
click at [226, 125] on div at bounding box center [260, 103] width 207 height 57
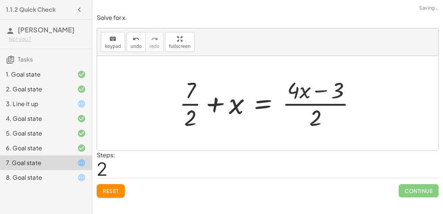
click at [183, 123] on div at bounding box center [271, 103] width 190 height 57
click at [188, 127] on div at bounding box center [271, 103] width 190 height 57
click at [313, 120] on div at bounding box center [271, 103] width 190 height 57
click at [321, 92] on div at bounding box center [271, 103] width 190 height 57
click at [265, 101] on div at bounding box center [271, 103] width 190 height 57
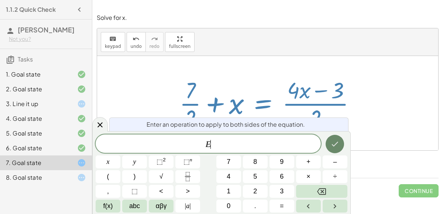
click at [335, 145] on icon "Done" at bounding box center [335, 144] width 7 height 5
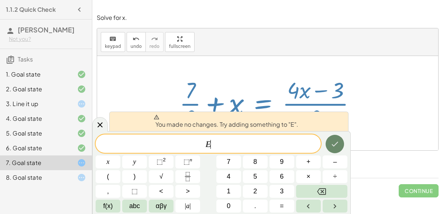
click at [340, 143] on button "Done" at bounding box center [335, 144] width 18 height 18
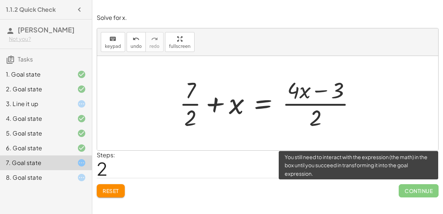
click at [421, 188] on span "Continue" at bounding box center [419, 191] width 40 height 13
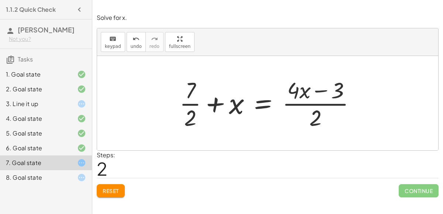
click at [219, 99] on div at bounding box center [271, 103] width 190 height 57
drag, startPoint x: 185, startPoint y: 91, endPoint x: 297, endPoint y: 110, distance: 113.8
click at [297, 110] on div at bounding box center [271, 103] width 190 height 57
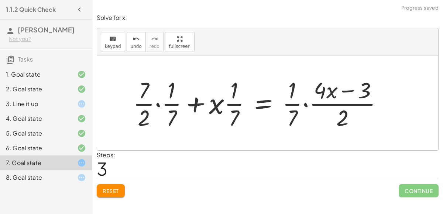
click at [117, 188] on span "Reset" at bounding box center [111, 191] width 16 height 7
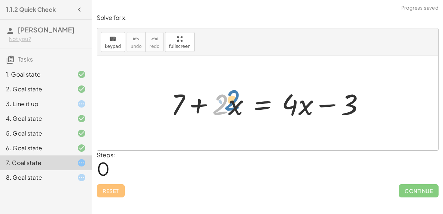
drag, startPoint x: 223, startPoint y: 102, endPoint x: 226, endPoint y: 99, distance: 3.9
click at [226, 99] on div at bounding box center [270, 104] width 207 height 38
drag, startPoint x: 230, startPoint y: 103, endPoint x: 218, endPoint y: 100, distance: 12.0
click at [218, 100] on div at bounding box center [270, 104] width 207 height 38
drag, startPoint x: 219, startPoint y: 102, endPoint x: 229, endPoint y: 103, distance: 10.0
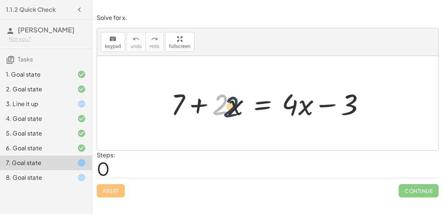
click at [229, 103] on div at bounding box center [270, 104] width 207 height 38
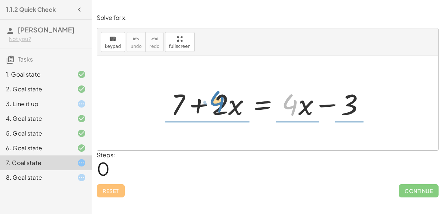
drag, startPoint x: 291, startPoint y: 109, endPoint x: 220, endPoint y: 105, distance: 70.9
click at [220, 105] on div at bounding box center [270, 104] width 207 height 38
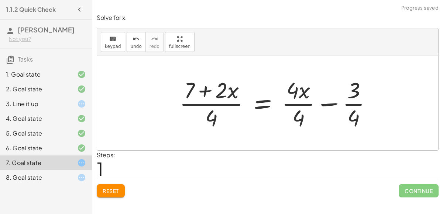
click at [298, 119] on div at bounding box center [279, 103] width 206 height 57
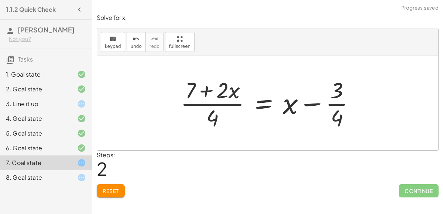
click at [213, 115] on div at bounding box center [270, 103] width 187 height 57
click at [211, 120] on div at bounding box center [270, 103] width 187 height 57
click at [325, 117] on div at bounding box center [270, 103] width 187 height 57
click at [335, 121] on div at bounding box center [270, 103] width 187 height 57
drag, startPoint x: 193, startPoint y: 89, endPoint x: 230, endPoint y: 89, distance: 36.2
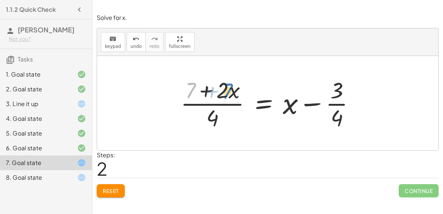
click at [230, 89] on div at bounding box center [270, 103] width 187 height 57
click at [219, 88] on div at bounding box center [270, 103] width 187 height 57
drag, startPoint x: 195, startPoint y: 93, endPoint x: 228, endPoint y: 95, distance: 33.3
click at [228, 95] on div at bounding box center [270, 103] width 187 height 57
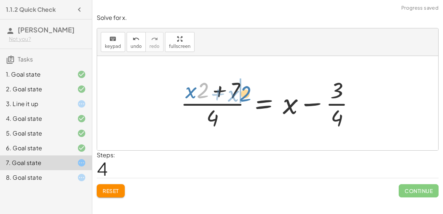
drag, startPoint x: 200, startPoint y: 88, endPoint x: 241, endPoint y: 90, distance: 41.4
click at [241, 90] on div at bounding box center [270, 103] width 187 height 57
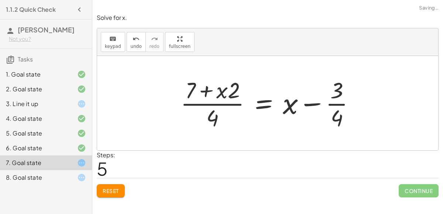
click at [204, 89] on div at bounding box center [270, 103] width 187 height 57
drag, startPoint x: 210, startPoint y: 114, endPoint x: 207, endPoint y: 87, distance: 26.8
click at [207, 87] on div at bounding box center [270, 103] width 187 height 57
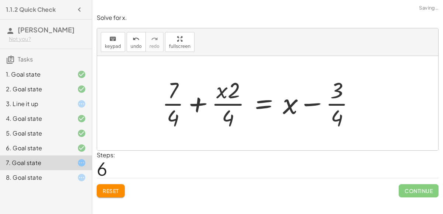
click at [217, 106] on div at bounding box center [261, 103] width 206 height 57
click at [199, 100] on div at bounding box center [261, 103] width 206 height 57
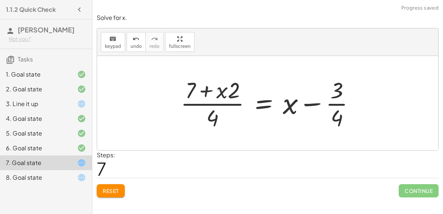
click at [211, 120] on div at bounding box center [270, 103] width 187 height 57
click at [340, 114] on div at bounding box center [270, 103] width 187 height 57
click at [120, 192] on button "Reset" at bounding box center [111, 191] width 28 height 13
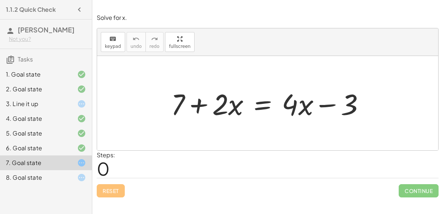
click at [262, 103] on div at bounding box center [270, 104] width 207 height 38
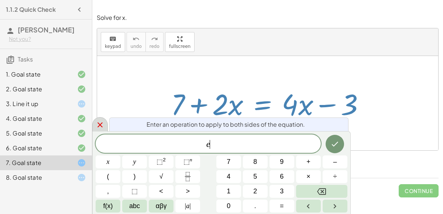
click at [101, 120] on div at bounding box center [100, 124] width 16 height 14
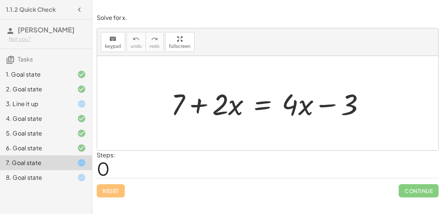
click at [270, 107] on div at bounding box center [270, 104] width 207 height 38
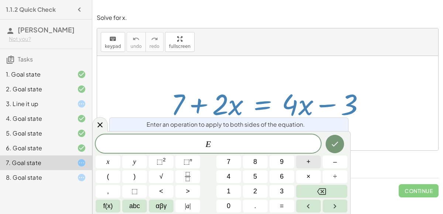
click at [315, 161] on button "+" at bounding box center [308, 162] width 25 height 13
click at [282, 189] on span "3" at bounding box center [282, 192] width 4 height 10
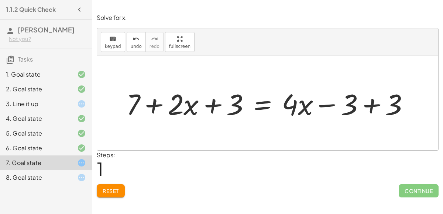
click at [372, 104] on div at bounding box center [271, 104] width 296 height 38
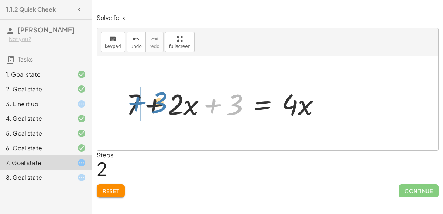
drag, startPoint x: 236, startPoint y: 106, endPoint x: 160, endPoint y: 103, distance: 76.1
click at [160, 103] on div at bounding box center [226, 104] width 207 height 38
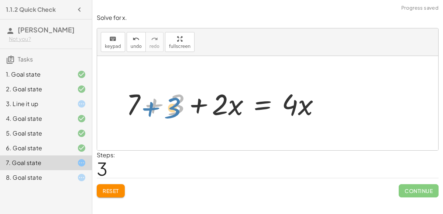
drag, startPoint x: 160, startPoint y: 103, endPoint x: 151, endPoint y: 102, distance: 8.9
click at [151, 102] on div at bounding box center [226, 104] width 207 height 38
click at [154, 106] on div at bounding box center [226, 104] width 207 height 38
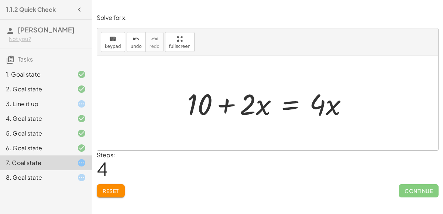
click at [292, 102] on div at bounding box center [270, 104] width 174 height 38
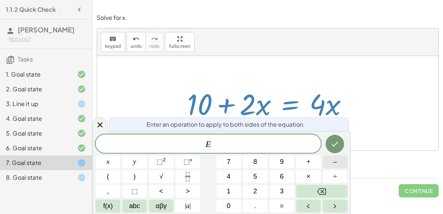
click at [330, 164] on button "–" at bounding box center [335, 162] width 25 height 13
click at [258, 190] on button "2" at bounding box center [255, 191] width 25 height 13
click at [334, 143] on icon "Done" at bounding box center [334, 144] width 9 height 9
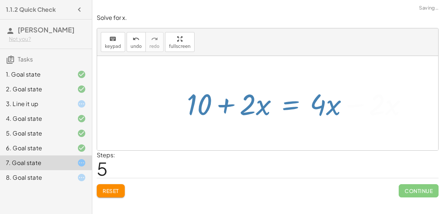
click at [334, 143] on div at bounding box center [267, 103] width 341 height 94
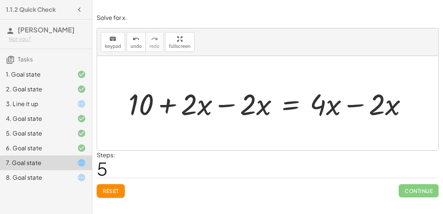
click at [230, 103] on div at bounding box center [271, 104] width 292 height 38
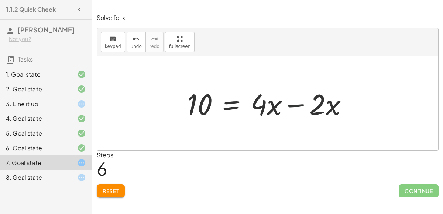
click at [293, 107] on div at bounding box center [270, 104] width 174 height 38
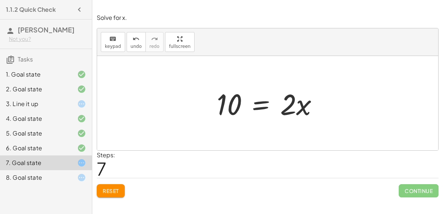
click at [264, 104] on div at bounding box center [270, 104] width 115 height 38
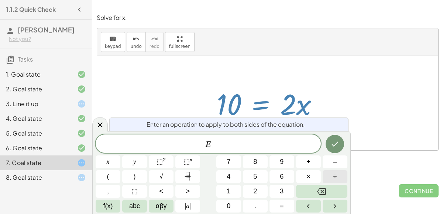
click at [332, 175] on button "÷" at bounding box center [335, 177] width 25 height 13
click at [188, 177] on rect "Fraction" at bounding box center [188, 177] width 6 height 0
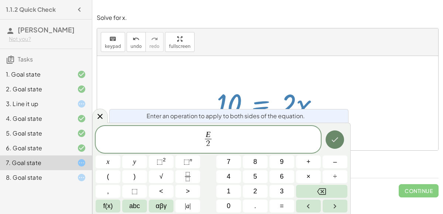
click at [333, 137] on icon "Done" at bounding box center [334, 139] width 9 height 9
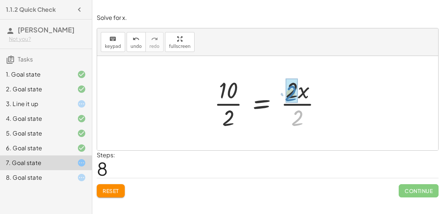
drag, startPoint x: 299, startPoint y: 118, endPoint x: 293, endPoint y: 94, distance: 25.0
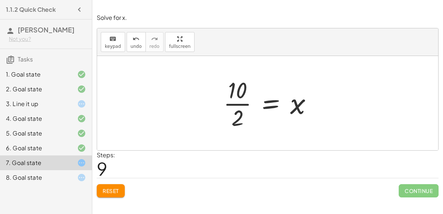
click at [238, 103] on div at bounding box center [271, 103] width 102 height 57
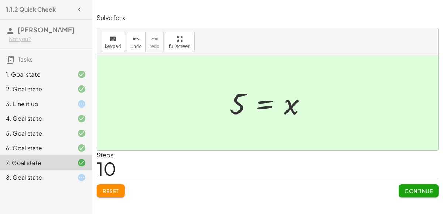
click at [412, 190] on span "Continue" at bounding box center [419, 191] width 28 height 7
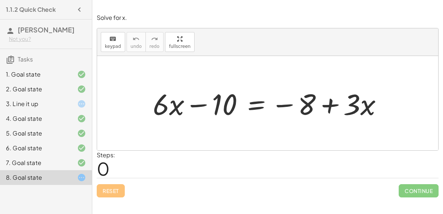
click at [70, 164] on div at bounding box center [75, 163] width 21 height 9
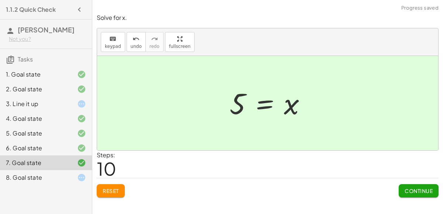
click at [107, 191] on span "Reset" at bounding box center [111, 191] width 16 height 7
click at [107, 191] on div "Reset Continue" at bounding box center [268, 188] width 342 height 20
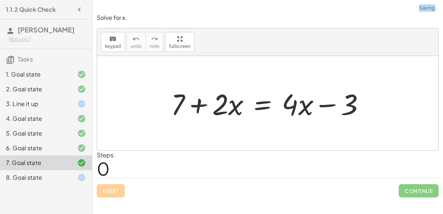
click at [107, 191] on div "Reset Continue" at bounding box center [268, 188] width 342 height 20
click at [75, 172] on div "8. Goal state" at bounding box center [46, 178] width 92 height 15
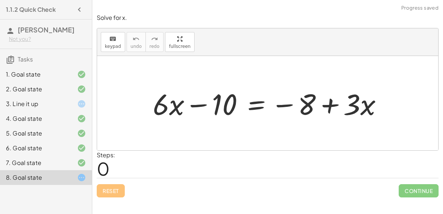
click at [73, 162] on div at bounding box center [75, 163] width 21 height 9
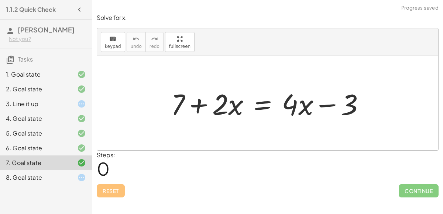
click at [70, 179] on div at bounding box center [75, 177] width 21 height 9
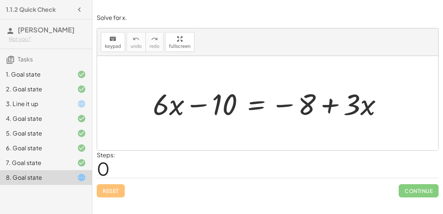
click at [62, 161] on div "7. Goal state" at bounding box center [35, 163] width 59 height 9
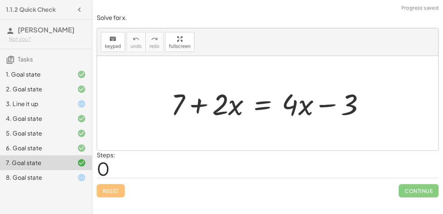
click at [222, 109] on div at bounding box center [270, 104] width 207 height 38
click at [72, 181] on div at bounding box center [75, 177] width 21 height 9
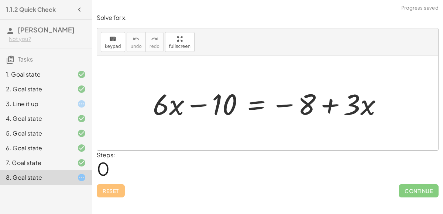
click at [77, 168] on div "7. Goal state" at bounding box center [46, 163] width 92 height 15
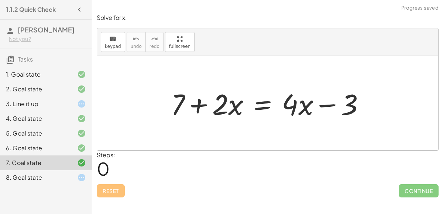
click at [75, 178] on div at bounding box center [75, 177] width 21 height 9
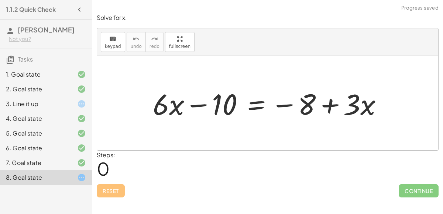
click at [201, 103] on div at bounding box center [270, 104] width 243 height 38
click at [330, 103] on div at bounding box center [270, 104] width 243 height 38
drag, startPoint x: 366, startPoint y: 111, endPoint x: 324, endPoint y: 110, distance: 42.8
click at [324, 110] on div at bounding box center [270, 104] width 243 height 38
click at [260, 101] on div at bounding box center [270, 104] width 243 height 38
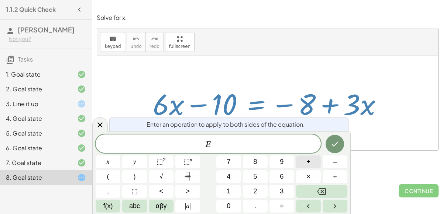
click at [309, 162] on span "+" at bounding box center [308, 162] width 4 height 10
click at [286, 180] on button "6" at bounding box center [281, 177] width 25 height 13
click at [330, 146] on button "Done" at bounding box center [335, 144] width 18 height 18
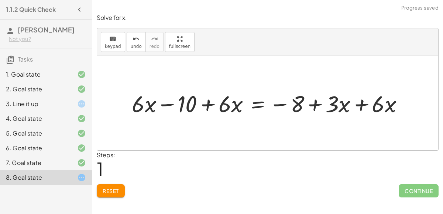
click at [206, 103] on div at bounding box center [270, 103] width 285 height 30
click at [358, 102] on div at bounding box center [270, 103] width 285 height 30
click at [313, 103] on div at bounding box center [246, 103] width 237 height 30
click at [205, 106] on div at bounding box center [246, 103] width 237 height 30
click at [165, 101] on div at bounding box center [246, 103] width 237 height 30
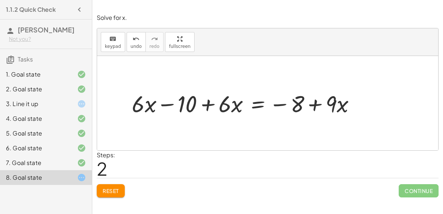
click at [116, 199] on div "Solve for x. keyboard keypad undo undo redo redo fullscreen + · 6 · x − 10 = − …" at bounding box center [267, 105] width 351 height 193
click at [111, 192] on span "Reset" at bounding box center [111, 191] width 16 height 7
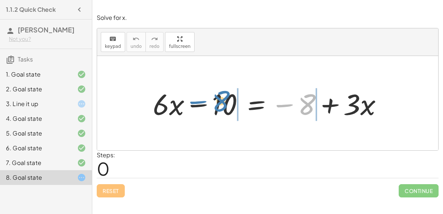
drag, startPoint x: 304, startPoint y: 103, endPoint x: 218, endPoint y: 100, distance: 86.4
click at [218, 100] on div at bounding box center [270, 104] width 243 height 38
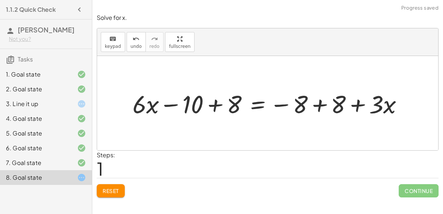
click at [214, 106] on div at bounding box center [271, 103] width 284 height 32
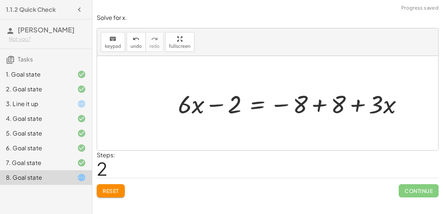
click at [359, 103] on div at bounding box center [293, 103] width 238 height 32
click at [319, 103] on div at bounding box center [293, 103] width 238 height 32
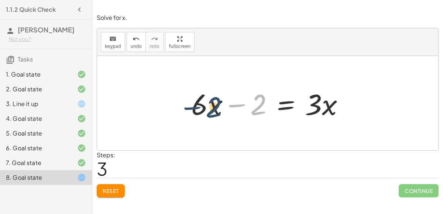
drag, startPoint x: 254, startPoint y: 103, endPoint x: 211, endPoint y: 105, distance: 42.9
click at [211, 105] on div at bounding box center [270, 104] width 166 height 38
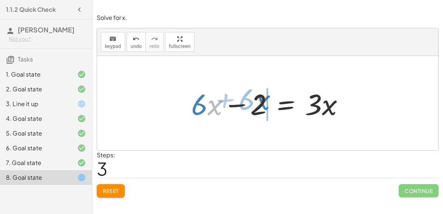
drag, startPoint x: 209, startPoint y: 107, endPoint x: 257, endPoint y: 103, distance: 48.2
click at [257, 103] on div at bounding box center [270, 104] width 166 height 38
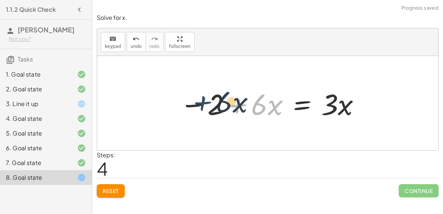
drag, startPoint x: 236, startPoint y: 104, endPoint x: 190, endPoint y: 100, distance: 46.3
click at [190, 100] on div at bounding box center [270, 104] width 189 height 38
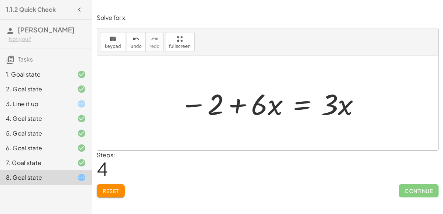
click at [244, 107] on div at bounding box center [270, 104] width 189 height 38
click at [240, 104] on div at bounding box center [270, 104] width 189 height 38
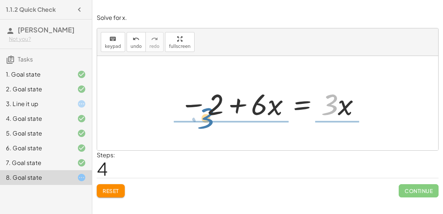
drag, startPoint x: 325, startPoint y: 108, endPoint x: 201, endPoint y: 121, distance: 125.1
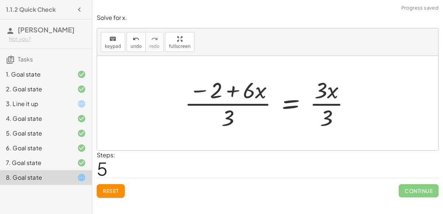
click at [233, 119] on div at bounding box center [270, 103] width 179 height 57
click at [226, 118] on div at bounding box center [270, 103] width 179 height 57
click at [228, 101] on div at bounding box center [270, 103] width 179 height 57
click at [327, 121] on div at bounding box center [270, 103] width 179 height 57
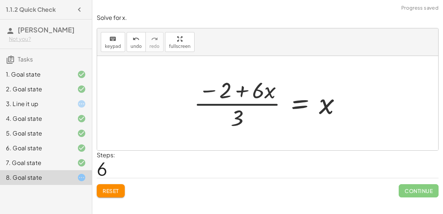
click at [232, 106] on div at bounding box center [270, 103] width 161 height 57
click at [246, 89] on div at bounding box center [270, 103] width 161 height 57
drag, startPoint x: 238, startPoint y: 125, endPoint x: 351, endPoint y: 117, distance: 113.6
click at [351, 117] on div "+ · 6 · x − 10 = − 8 + · 3 · x + · 6 · x − 10 + 8 = − 8 + 8 + · 3 · x + · 6 · x…" at bounding box center [268, 103] width 170 height 61
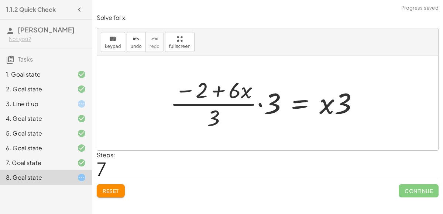
click at [279, 104] on div at bounding box center [266, 103] width 201 height 57
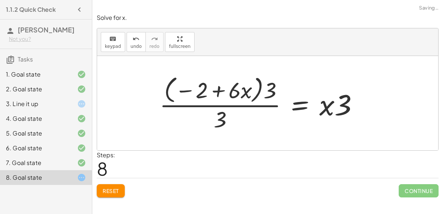
click at [259, 106] on div at bounding box center [262, 103] width 212 height 60
click at [217, 120] on div at bounding box center [262, 103] width 212 height 60
click at [302, 115] on div at bounding box center [262, 103] width 212 height 60
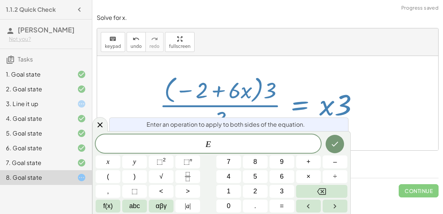
click at [361, 126] on div at bounding box center [262, 103] width 212 height 60
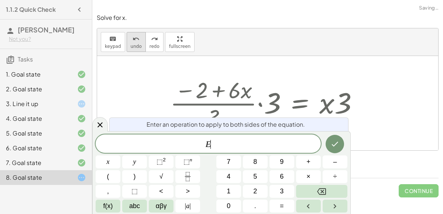
click at [131, 46] on span "undo" at bounding box center [136, 46] width 11 height 5
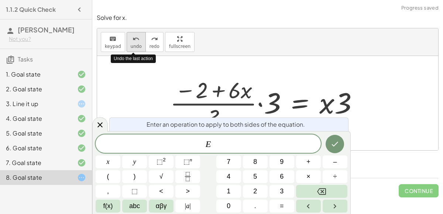
click at [131, 47] on span "undo" at bounding box center [136, 46] width 11 height 5
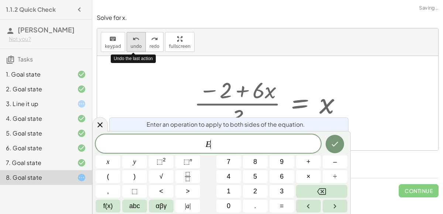
click at [131, 47] on span "undo" at bounding box center [136, 46] width 11 height 5
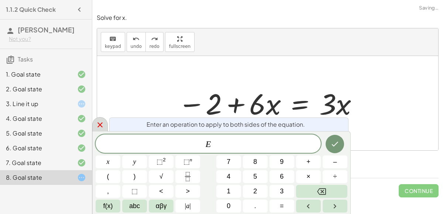
click at [103, 119] on div at bounding box center [100, 124] width 16 height 14
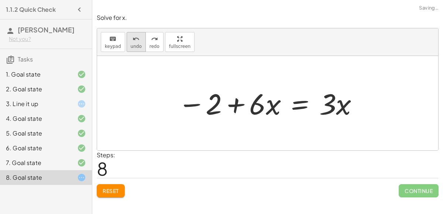
click at [133, 45] on span "undo" at bounding box center [136, 46] width 11 height 5
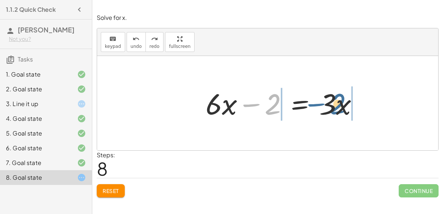
drag, startPoint x: 244, startPoint y: 105, endPoint x: 309, endPoint y: 104, distance: 64.2
click at [309, 104] on div at bounding box center [262, 103] width 212 height 38
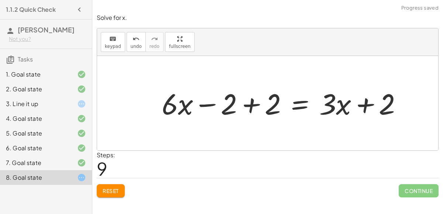
click at [251, 104] on div at bounding box center [262, 103] width 212 height 38
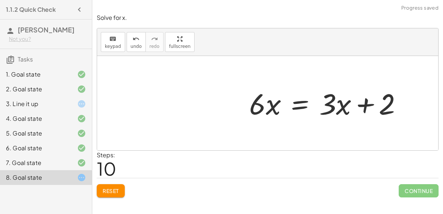
click at [364, 104] on div at bounding box center [262, 103] width 212 height 38
drag, startPoint x: 384, startPoint y: 108, endPoint x: 337, endPoint y: 103, distance: 46.8
click at [337, 103] on div "+ · 6 · x − 10 = − 8 + · 3 · x + · 6 · x − 10 + 8 = − 8 + 8 + · 3 · x + · 6 · x…" at bounding box center [267, 103] width 341 height 94
drag, startPoint x: 382, startPoint y: 108, endPoint x: 327, endPoint y: 107, distance: 54.6
click at [327, 107] on div "+ · 6 · x − 10 = − 8 + · 3 · x + · 6 · x − 10 + 8 = − 8 + 8 + · 3 · x + · 6 · x…" at bounding box center [267, 103] width 341 height 94
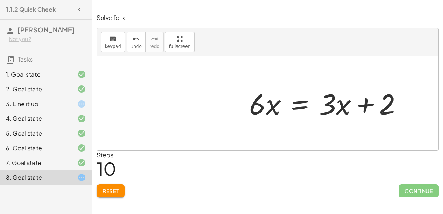
click at [300, 107] on div at bounding box center [262, 103] width 212 height 38
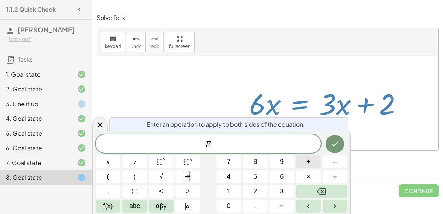
click at [312, 168] on button "+" at bounding box center [308, 162] width 25 height 13
click at [321, 189] on icon "Backspace" at bounding box center [321, 192] width 9 height 7
click at [313, 177] on button "×" at bounding box center [308, 177] width 25 height 13
click at [259, 189] on button "2" at bounding box center [255, 191] width 25 height 13
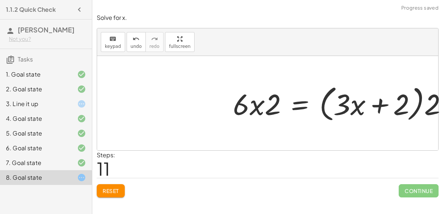
click at [256, 107] on div at bounding box center [262, 103] width 212 height 42
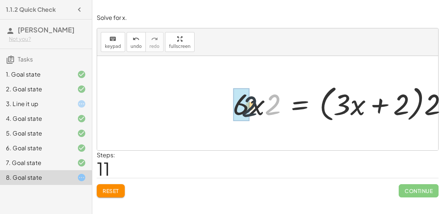
drag, startPoint x: 271, startPoint y: 110, endPoint x: 246, endPoint y: 107, distance: 25.3
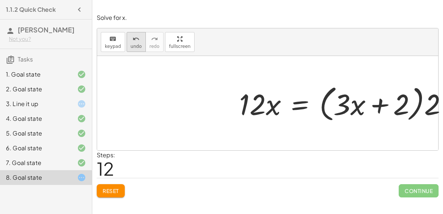
click at [127, 37] on button "undo undo" at bounding box center [136, 42] width 19 height 20
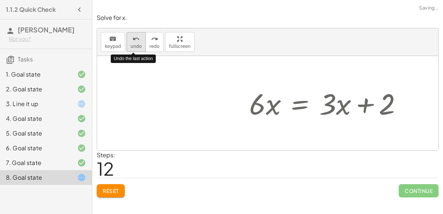
click at [127, 39] on button "undo undo" at bounding box center [136, 42] width 19 height 20
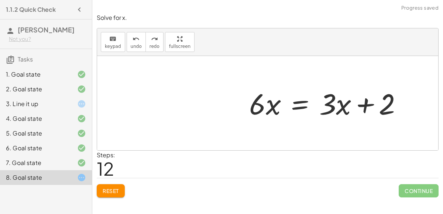
click at [317, 126] on div "+ · 6 · x − 10 = − 8 + · 3 · x + · 6 · x − 10 + 8 = − 8 + 8 + · 3 · x + · 6 · x…" at bounding box center [258, 103] width 221 height 64
click at [299, 106] on div at bounding box center [247, 103] width 150 height 38
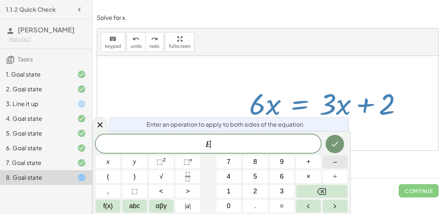
click at [332, 163] on button "–" at bounding box center [335, 162] width 25 height 13
click at [285, 195] on button "3" at bounding box center [281, 191] width 25 height 13
click at [338, 145] on icon "Done" at bounding box center [334, 144] width 9 height 9
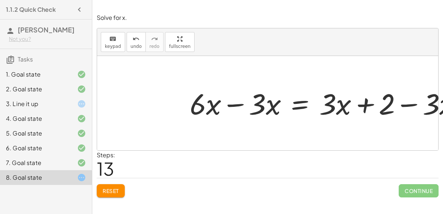
drag, startPoint x: 438, startPoint y: 106, endPoint x: 350, endPoint y: 106, distance: 88.9
click at [350, 106] on div "Solve for x. keyboard keypad undo undo redo redo fullscreen + · 6 · x − 10 = − …" at bounding box center [267, 105] width 351 height 193
drag, startPoint x: 436, startPoint y: 106, endPoint x: 412, endPoint y: 102, distance: 24.8
click at [412, 102] on div at bounding box center [267, 103] width 341 height 94
drag, startPoint x: 412, startPoint y: 102, endPoint x: 368, endPoint y: 104, distance: 43.6
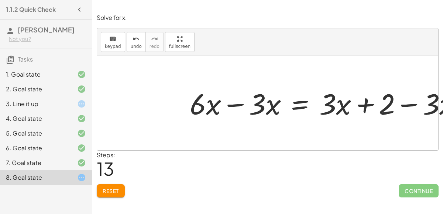
click at [368, 104] on div "+ · 6 · x − 10 = − 8 + · 3 · x + · 6 · x − 10 + 8 = − 8 + 8 + · 3 · x + · 6 · x…" at bounding box center [267, 103] width 341 height 94
click at [426, 110] on div at bounding box center [267, 103] width 341 height 94
drag, startPoint x: 429, startPoint y: 104, endPoint x: 350, endPoint y: 107, distance: 79.8
click at [350, 107] on div "+ · 6 · x − 10 = − 8 + · 3 · x + · 6 · x − 10 + 8 = − 8 + 8 + · 3 · x + · 6 · x…" at bounding box center [267, 103] width 341 height 94
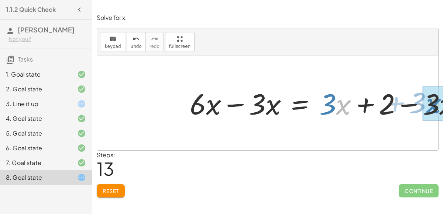
drag, startPoint x: 339, startPoint y: 106, endPoint x: 427, endPoint y: 100, distance: 88.0
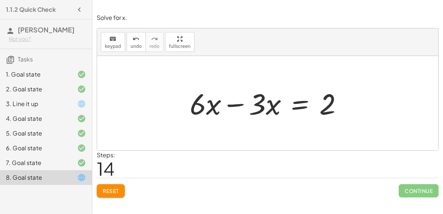
click at [239, 101] on div at bounding box center [262, 103] width 212 height 38
click at [304, 102] on div at bounding box center [262, 103] width 212 height 38
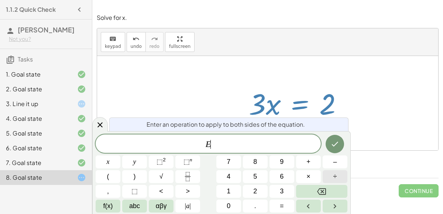
click at [325, 177] on button "÷" at bounding box center [335, 177] width 25 height 13
click at [287, 189] on button "3" at bounding box center [281, 191] width 25 height 13
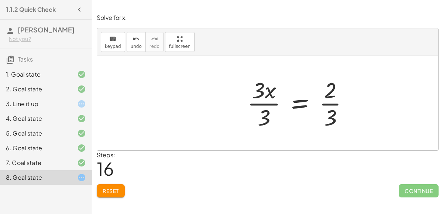
click at [266, 103] on div at bounding box center [262, 103] width 212 height 57
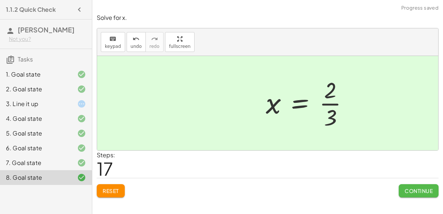
click at [423, 192] on span "Continue" at bounding box center [419, 191] width 28 height 7
